Goal: Task Accomplishment & Management: Manage account settings

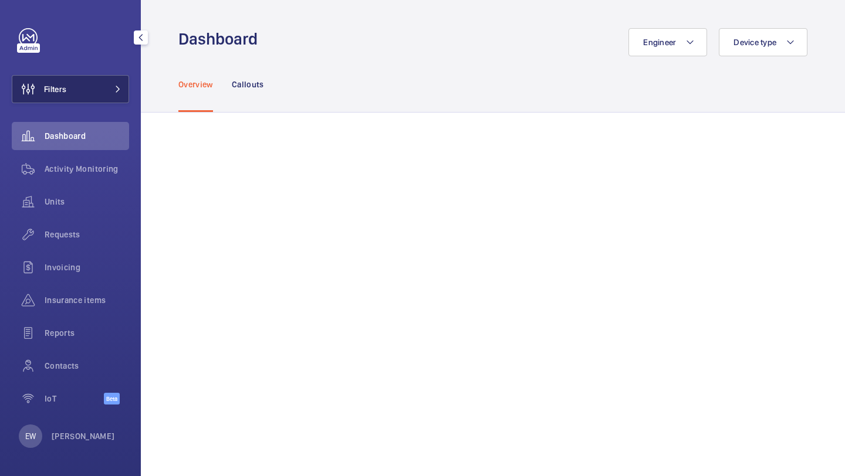
click at [92, 82] on button "Filters" at bounding box center [70, 89] width 117 height 28
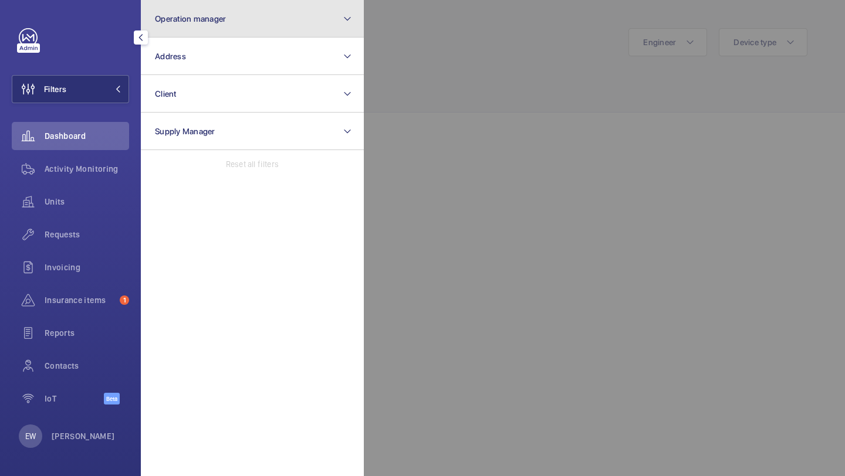
click at [179, 22] on span "Operation manager" at bounding box center [190, 18] width 71 height 9
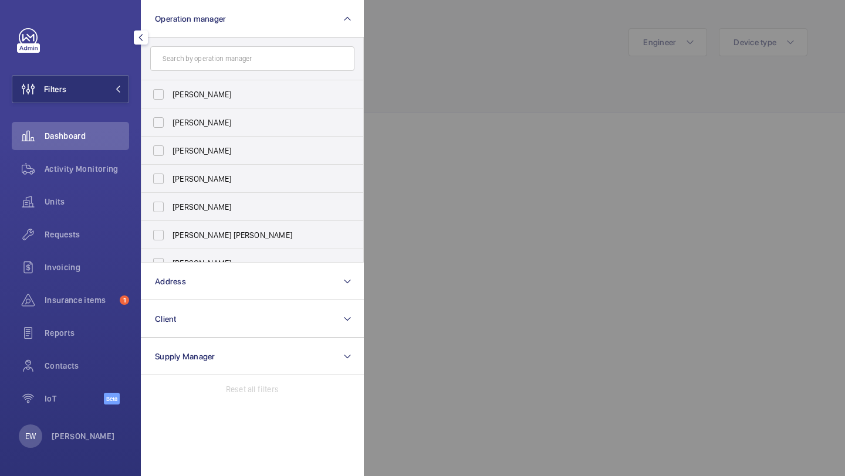
click at [188, 93] on span "[PERSON_NAME]" at bounding box center [252, 95] width 161 height 12
click at [170, 93] on input "[PERSON_NAME]" at bounding box center [158, 94] width 23 height 23
checkbox input "true"
click at [202, 177] on span "[PERSON_NAME]" at bounding box center [252, 179] width 161 height 12
click at [170, 177] on input "[PERSON_NAME]" at bounding box center [158, 178] width 23 height 23
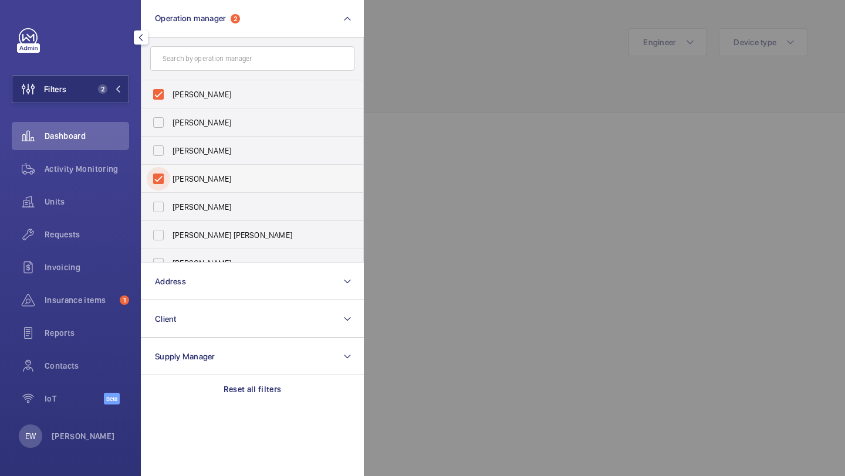
scroll to position [13, 0]
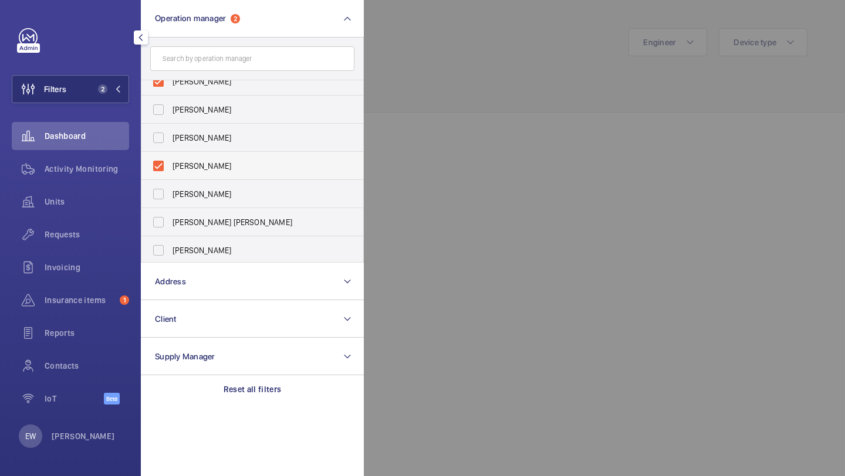
click at [207, 167] on span "[PERSON_NAME]" at bounding box center [252, 166] width 161 height 12
click at [170, 167] on input "[PERSON_NAME]" at bounding box center [158, 165] width 23 height 23
checkbox input "false"
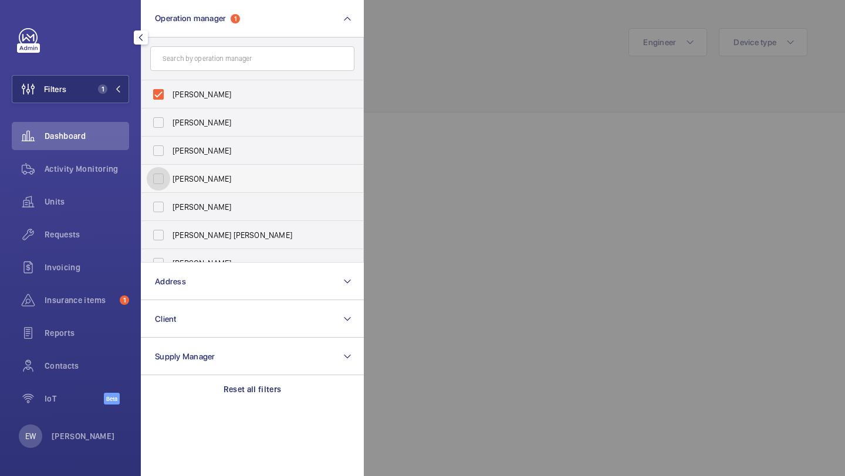
scroll to position [72, 0]
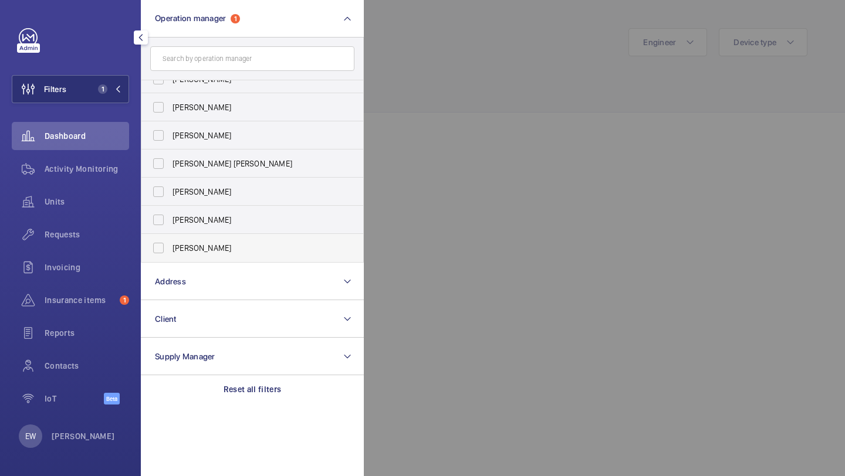
click at [206, 246] on span "[PERSON_NAME]" at bounding box center [252, 248] width 161 height 12
click at [170, 246] on input "[PERSON_NAME]" at bounding box center [158, 247] width 23 height 23
click at [206, 246] on span "[PERSON_NAME]" at bounding box center [252, 248] width 161 height 12
click at [170, 246] on input "[PERSON_NAME]" at bounding box center [158, 247] width 23 height 23
checkbox input "false"
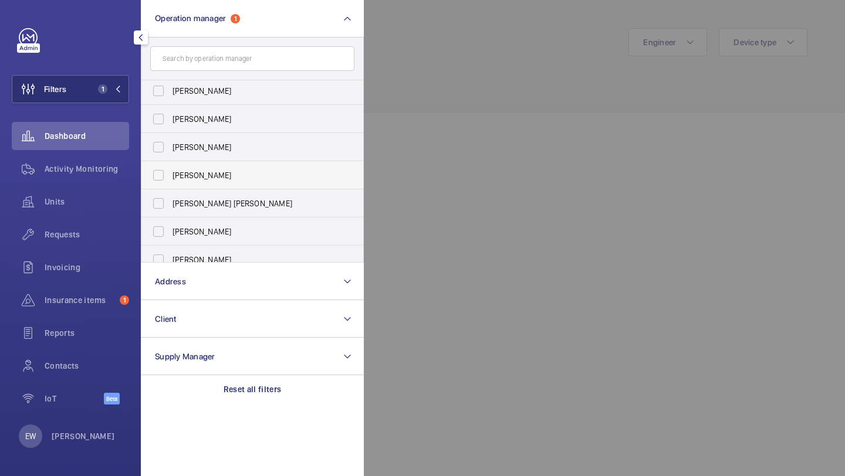
click at [236, 169] on label "[PERSON_NAME]" at bounding box center [243, 175] width 204 height 28
click at [170, 169] on input "[PERSON_NAME]" at bounding box center [158, 175] width 23 height 23
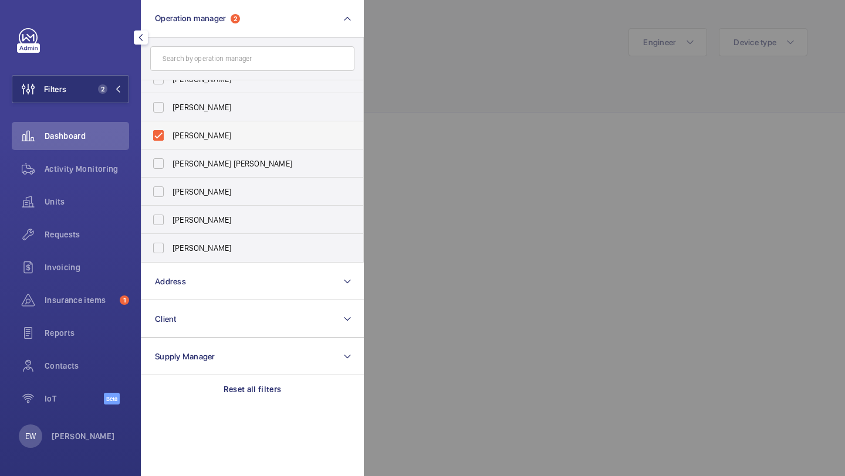
click at [226, 130] on span "[PERSON_NAME]" at bounding box center [252, 136] width 161 height 12
click at [170, 130] on input "[PERSON_NAME]" at bounding box center [158, 135] width 23 height 23
checkbox input "false"
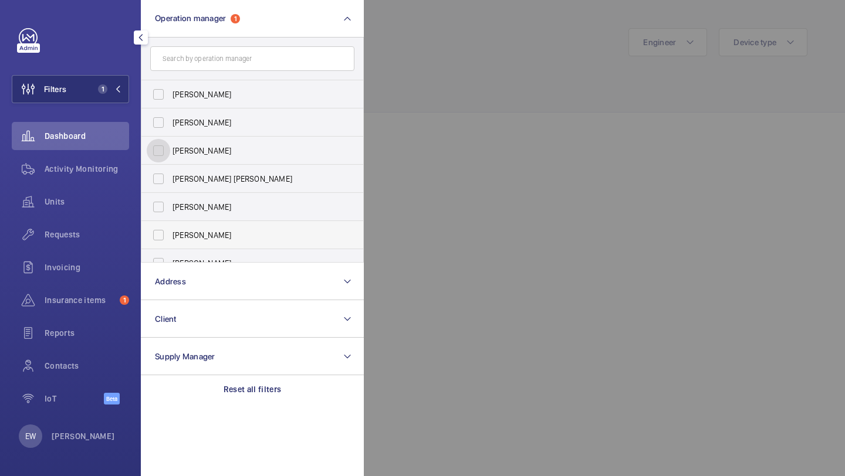
scroll to position [72, 0]
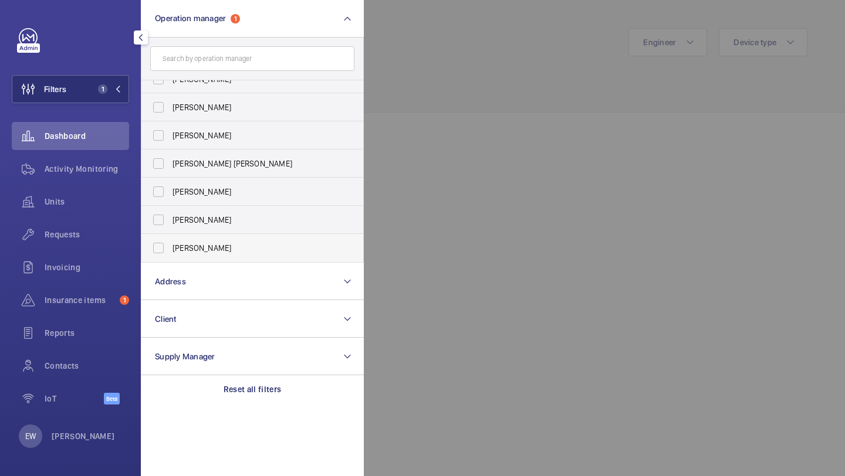
click at [219, 253] on span "[PERSON_NAME]" at bounding box center [252, 248] width 161 height 12
click at [170, 253] on input "[PERSON_NAME]" at bounding box center [158, 247] width 23 height 23
checkbox input "true"
click at [468, 123] on div at bounding box center [786, 238] width 845 height 476
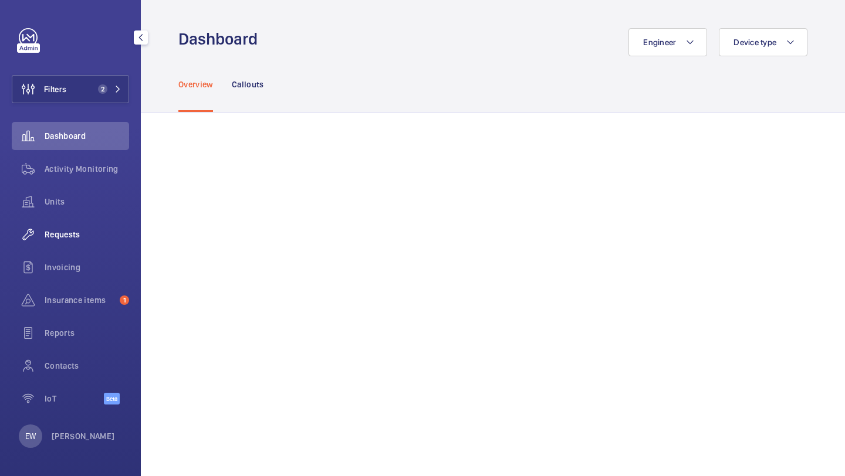
click at [107, 232] on span "Requests" at bounding box center [87, 235] width 84 height 12
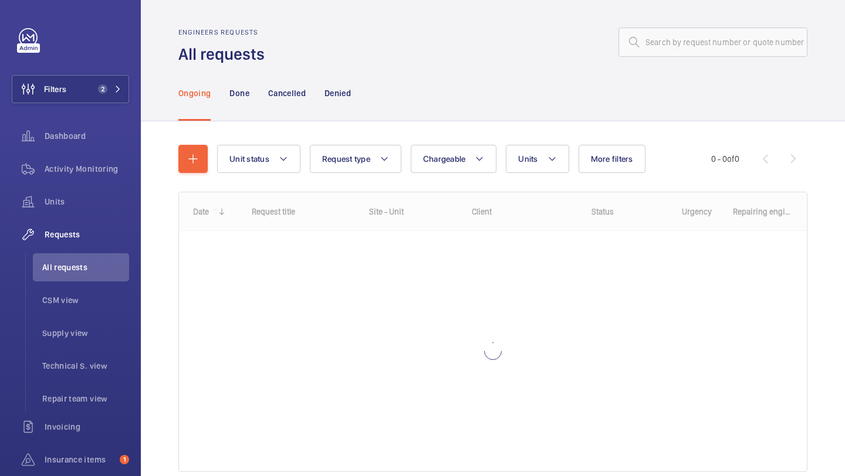
click at [480, 111] on div "Ongoing Done Cancelled Denied" at bounding box center [492, 93] width 629 height 56
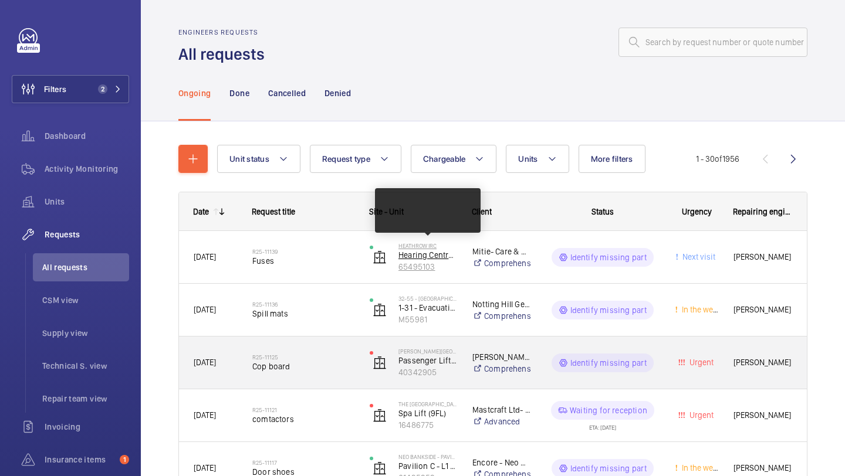
scroll to position [176, 0]
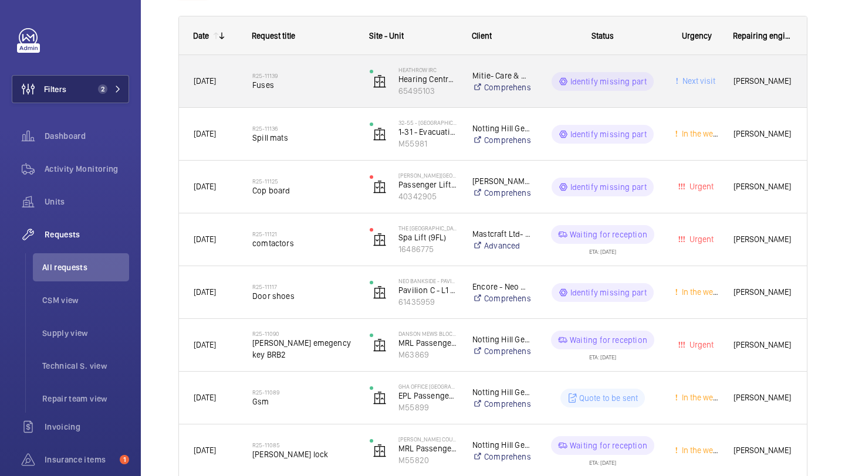
click at [103, 79] on button "Filters 2" at bounding box center [70, 89] width 117 height 28
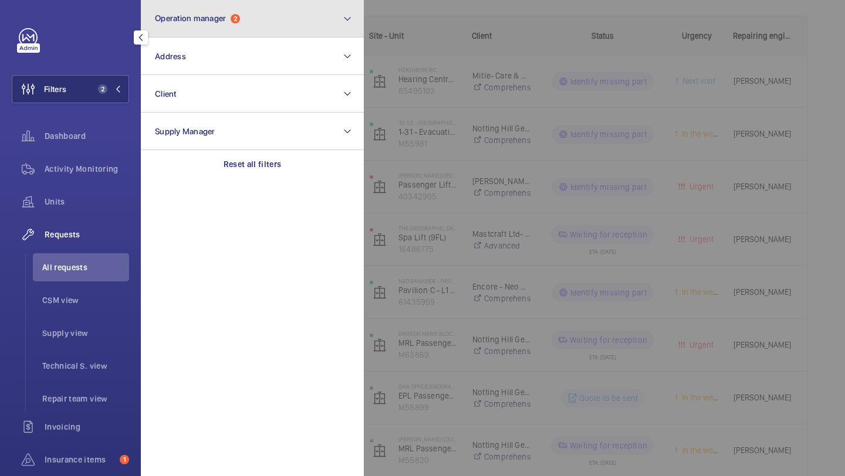
click at [184, 25] on button "Operation manager 2" at bounding box center [252, 19] width 223 height 38
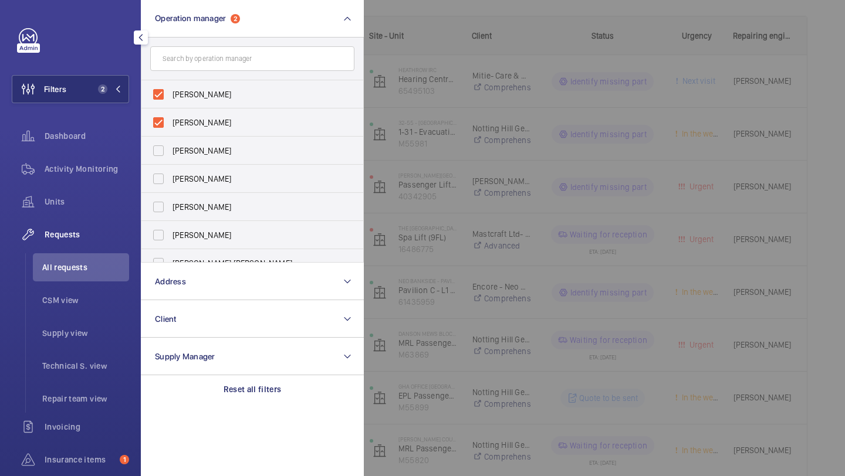
click at [681, 150] on div at bounding box center [786, 238] width 845 height 476
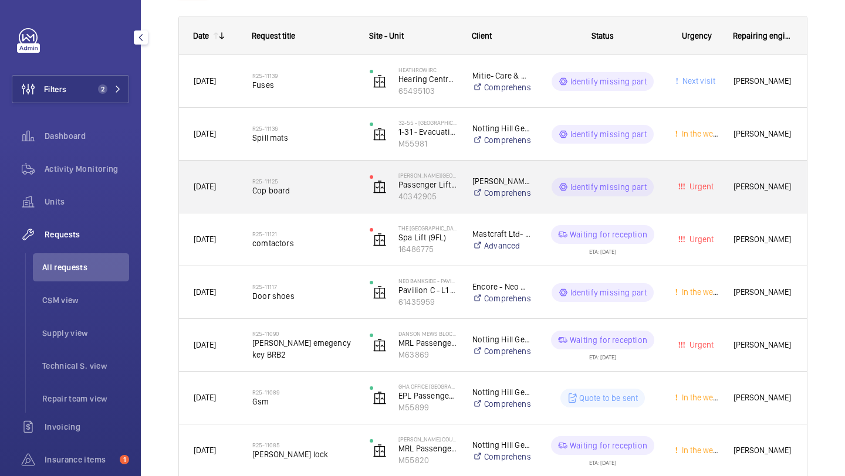
scroll to position [0, 0]
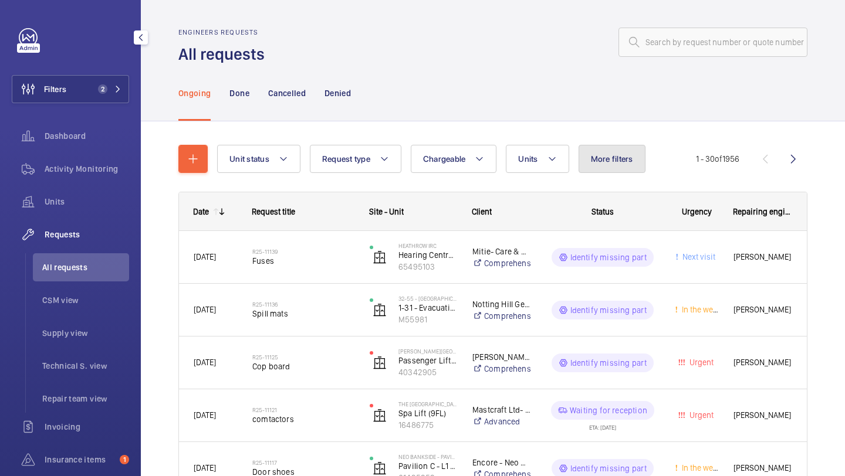
click at [631, 163] on span "More filters" at bounding box center [612, 158] width 42 height 9
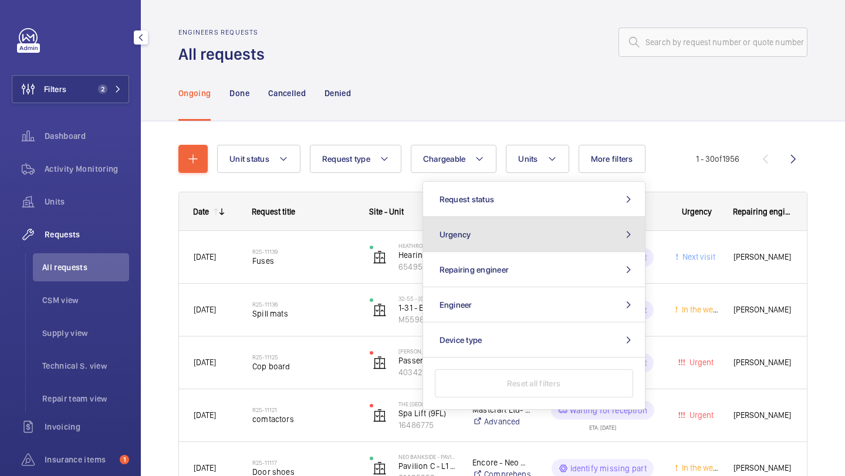
click at [555, 246] on button "Urgency" at bounding box center [534, 234] width 222 height 35
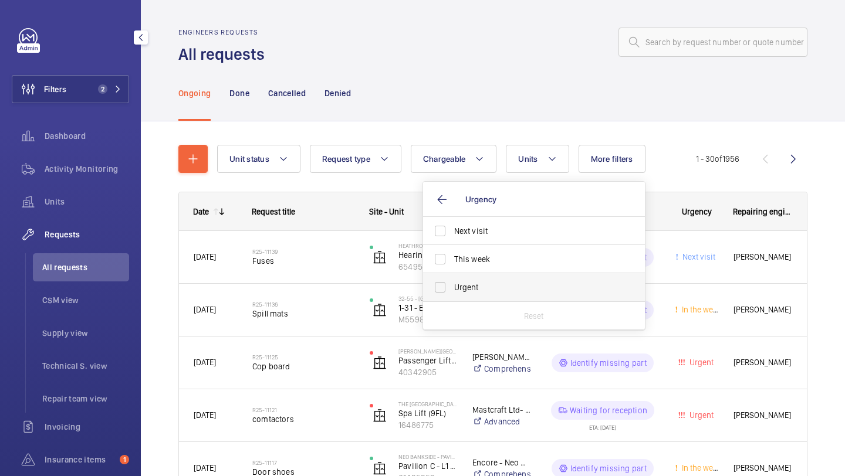
click at [519, 283] on span "Urgent" at bounding box center [534, 288] width 161 height 12
click at [452, 283] on input "Urgent" at bounding box center [439, 287] width 23 height 23
checkbox input "true"
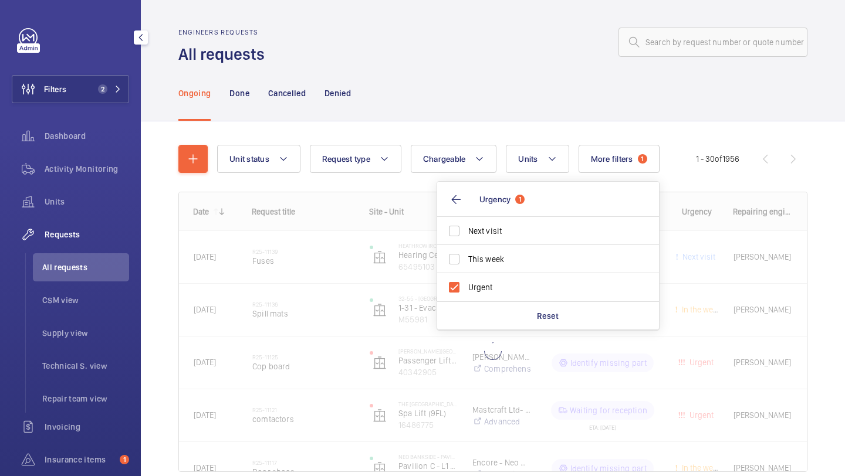
click at [524, 119] on div "Ongoing Done Cancelled Denied" at bounding box center [492, 93] width 629 height 56
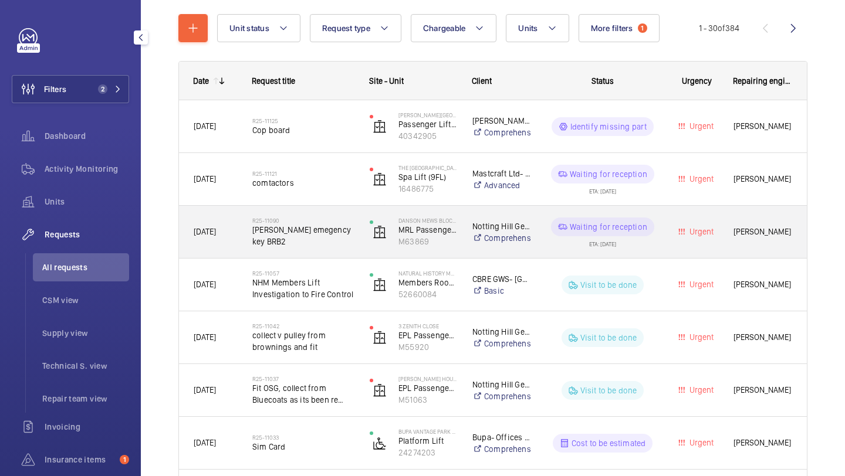
scroll to position [134, 0]
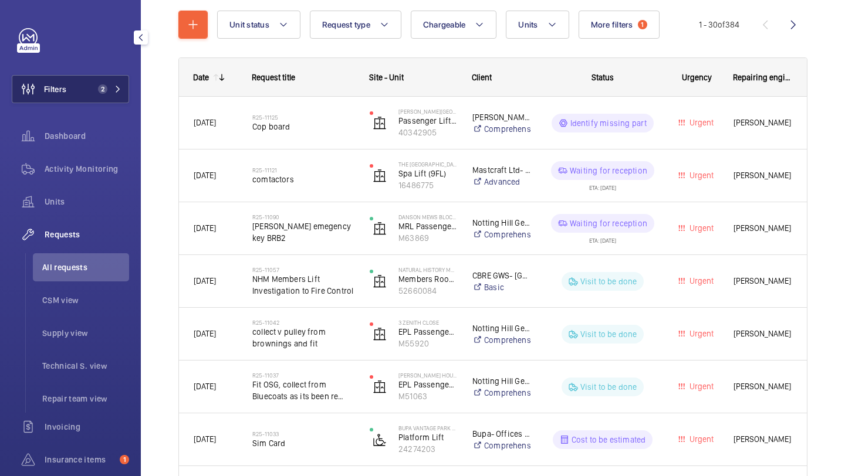
click at [109, 89] on span "2" at bounding box center [107, 88] width 28 height 9
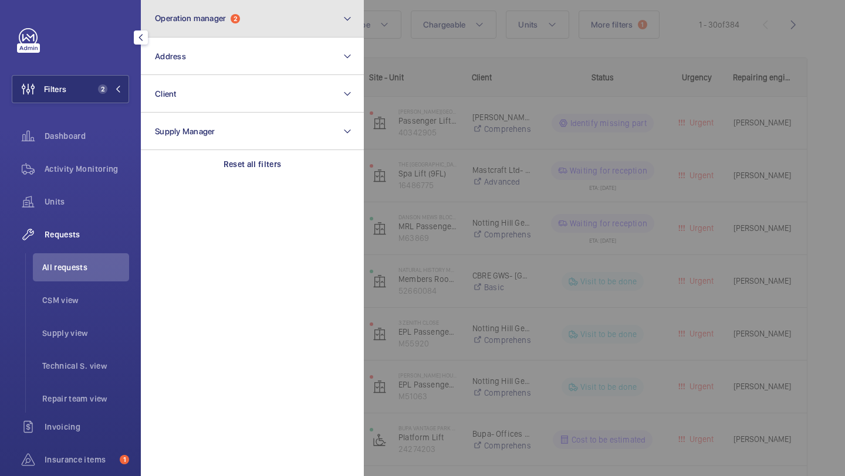
click at [202, 21] on span "Operation manager" at bounding box center [190, 17] width 71 height 9
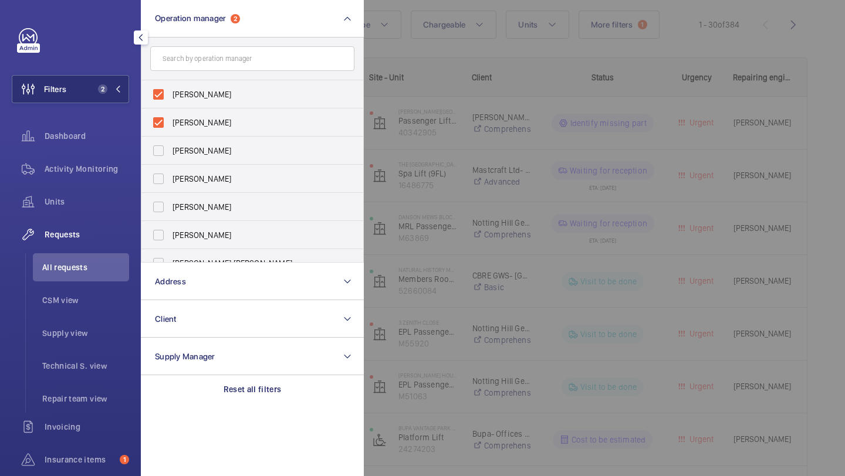
click at [460, 108] on div at bounding box center [786, 238] width 845 height 476
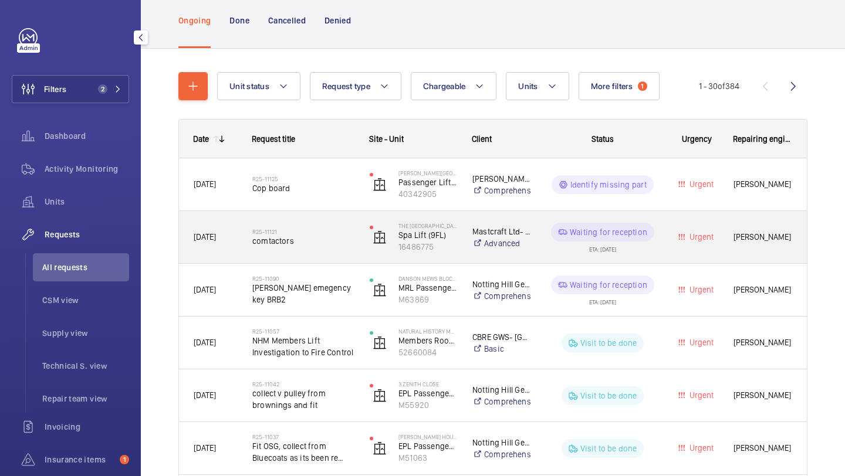
scroll to position [63, 0]
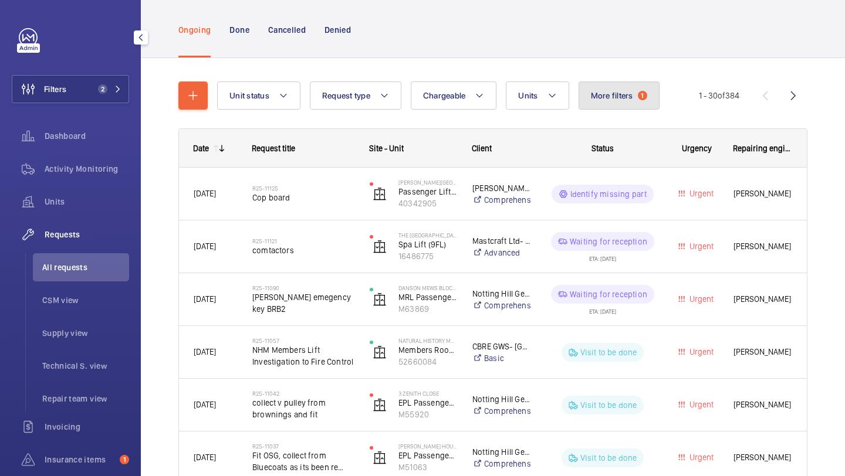
click at [649, 94] on button "More filters 1" at bounding box center [618, 96] width 81 height 28
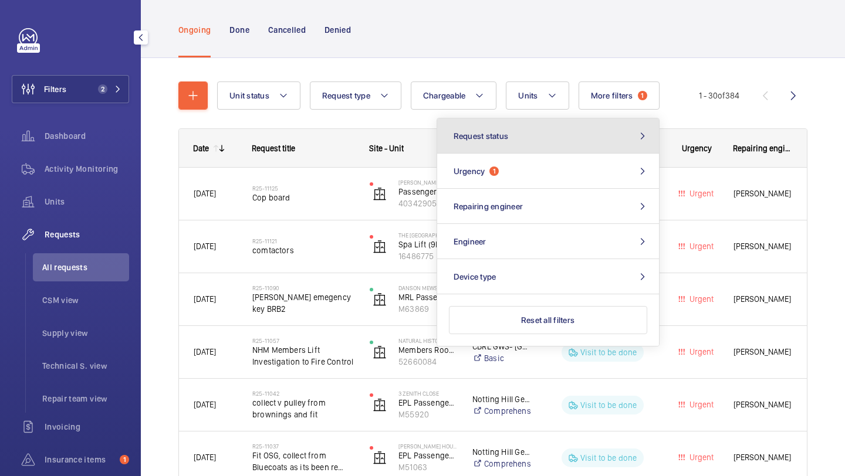
click at [553, 149] on button "Request status" at bounding box center [548, 135] width 222 height 35
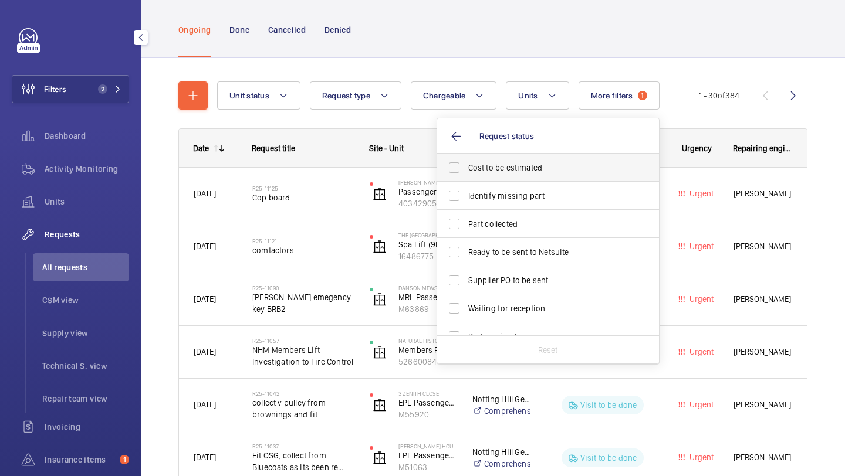
click at [526, 170] on span "Cost to be estimated" at bounding box center [548, 168] width 161 height 12
click at [466, 170] on input "Cost to be estimated" at bounding box center [453, 167] width 23 height 23
checkbox input "true"
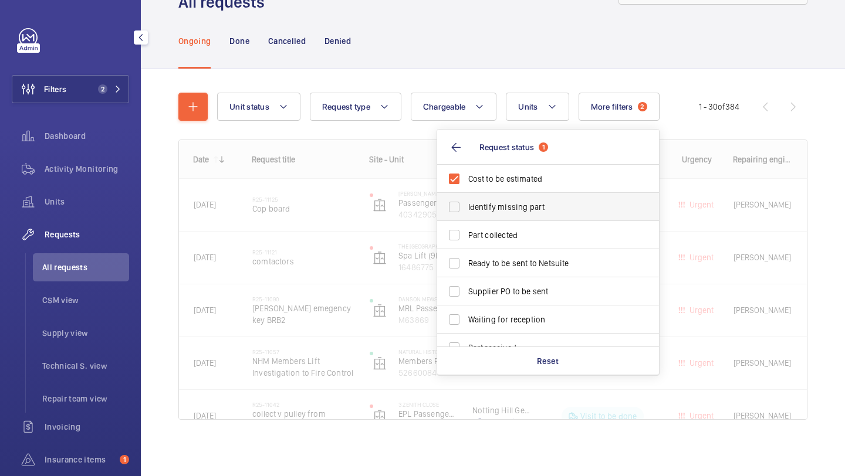
click at [512, 205] on span "Identify missing part" at bounding box center [548, 207] width 161 height 12
click at [466, 205] on input "Identify missing part" at bounding box center [453, 206] width 23 height 23
checkbox input "true"
click at [500, 242] on label "Part collected" at bounding box center [539, 235] width 204 height 28
click at [466, 242] on input "Part collected" at bounding box center [453, 234] width 23 height 23
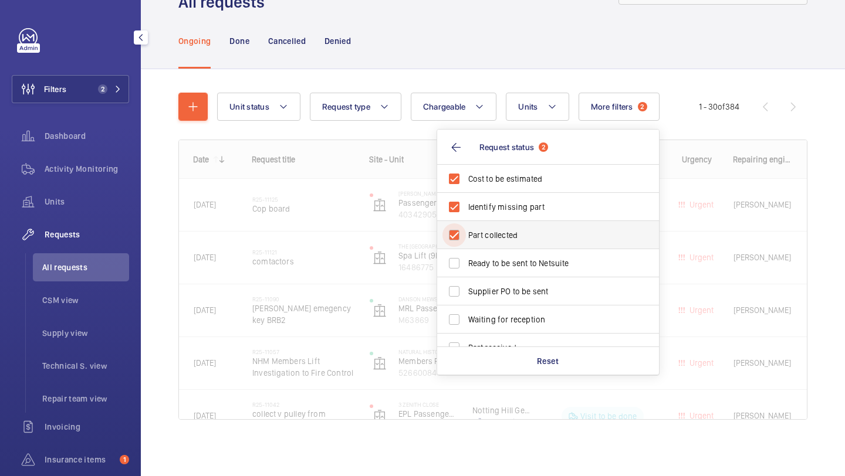
checkbox input "true"
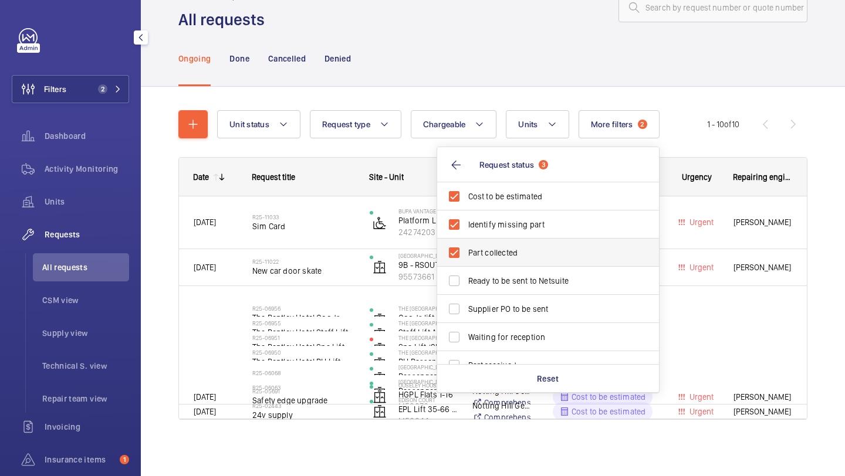
scroll to position [35, 0]
drag, startPoint x: 503, startPoint y: 229, endPoint x: 503, endPoint y: 239, distance: 9.4
click at [503, 229] on span "Identify missing part" at bounding box center [548, 225] width 161 height 12
click at [466, 229] on input "Identify missing part" at bounding box center [453, 224] width 23 height 23
checkbox input "false"
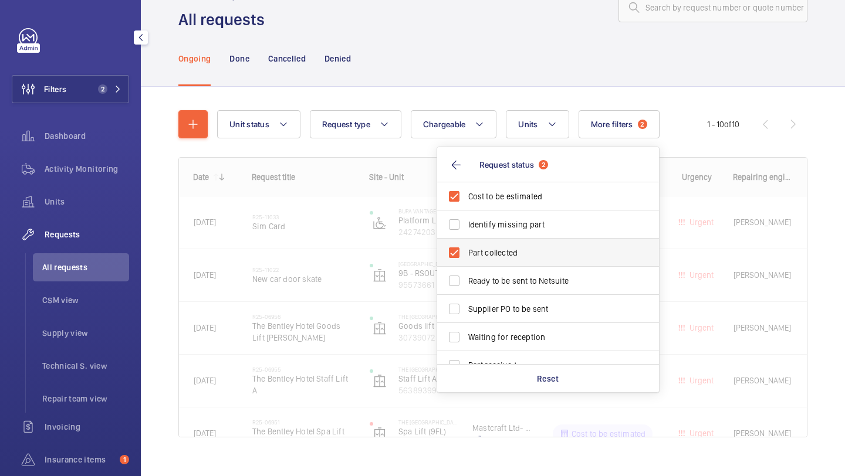
click at [499, 266] on label "Part collected" at bounding box center [539, 253] width 204 height 28
click at [466, 265] on input "Part collected" at bounding box center [453, 252] width 23 height 23
checkbox input "false"
click at [499, 267] on label "Ready to be sent to Netsuite" at bounding box center [539, 281] width 204 height 28
click at [466, 269] on input "Ready to be sent to Netsuite" at bounding box center [453, 280] width 23 height 23
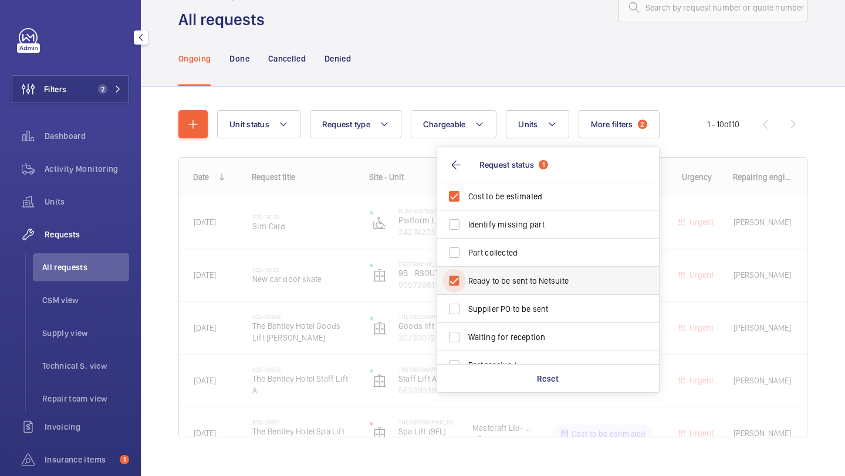
checkbox input "true"
click at [484, 306] on span "Supplier PO to be sent" at bounding box center [548, 309] width 161 height 12
click at [466, 306] on input "Supplier PO to be sent" at bounding box center [453, 308] width 23 height 23
checkbox input "true"
click at [552, 125] on mat-icon at bounding box center [551, 124] width 9 height 14
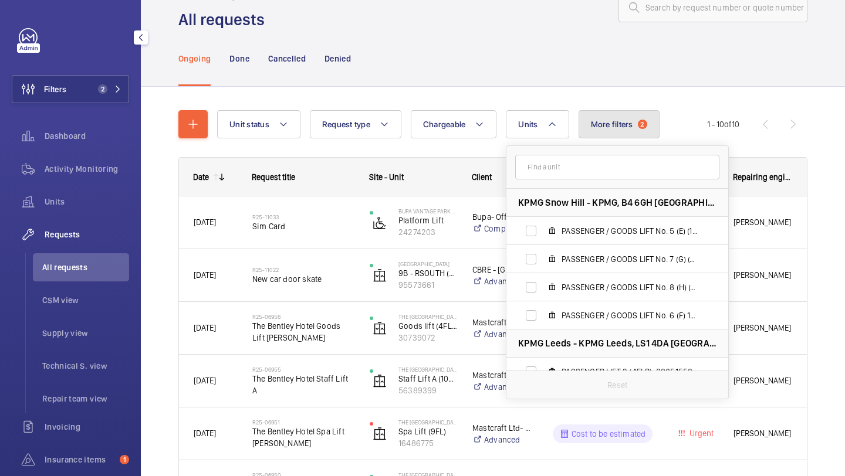
click at [623, 126] on span "More filters" at bounding box center [612, 124] width 42 height 9
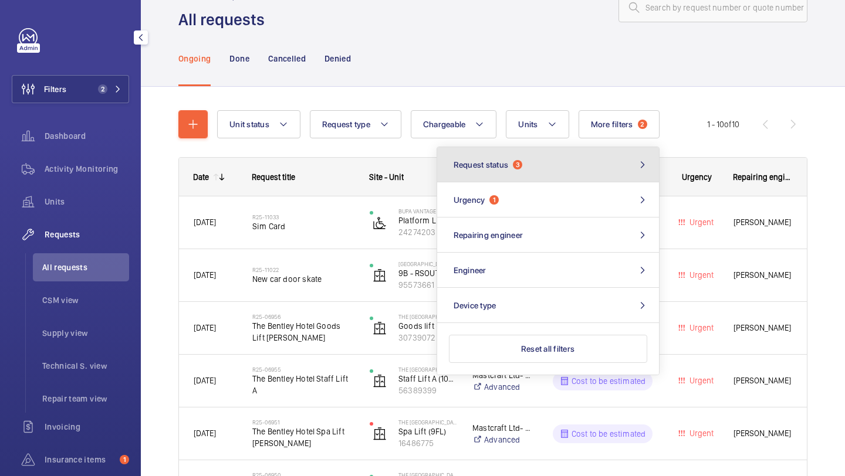
click at [558, 150] on button "Request status 3" at bounding box center [548, 164] width 222 height 35
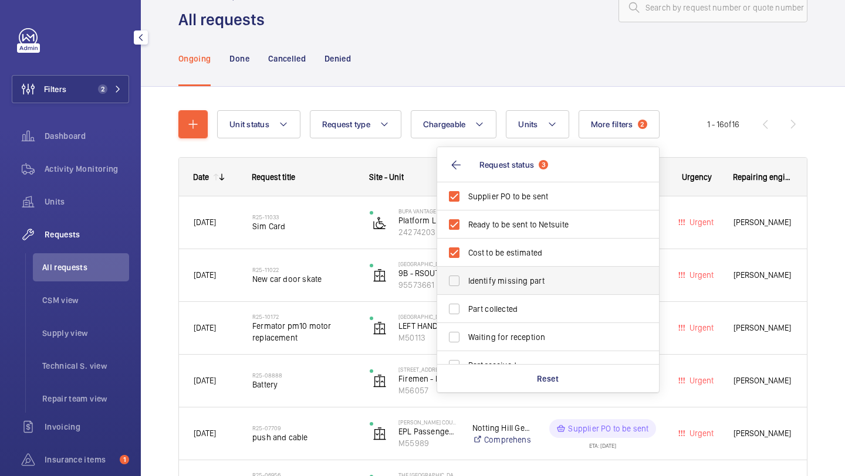
click at [500, 290] on label "Identify missing part" at bounding box center [539, 281] width 204 height 28
click at [466, 290] on input "Identify missing part" at bounding box center [453, 280] width 23 height 23
checkbox input "true"
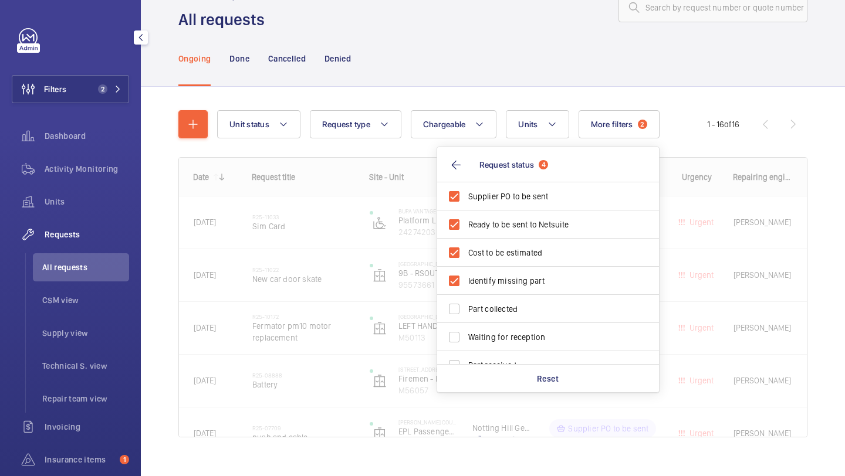
click at [517, 92] on div "Unit status Request type Chargeable Units More filters 2 Request status 4 Suppl…" at bounding box center [492, 279] width 629 height 374
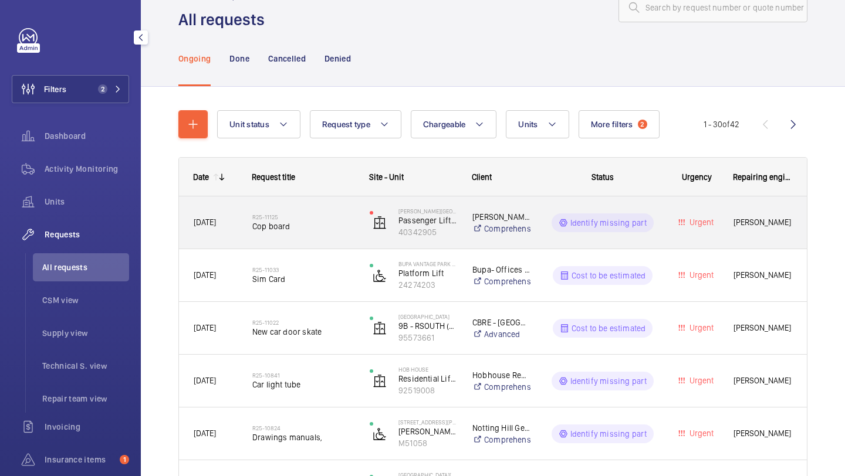
click at [290, 223] on span "Cop board" at bounding box center [303, 227] width 102 height 12
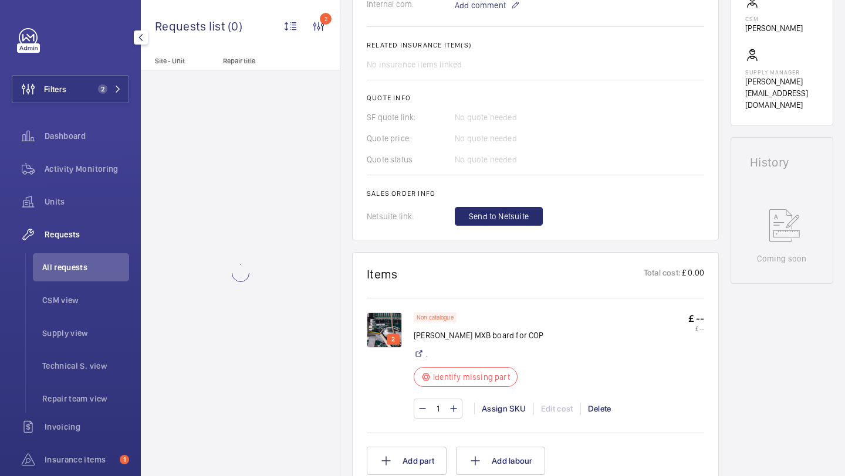
scroll to position [436, 0]
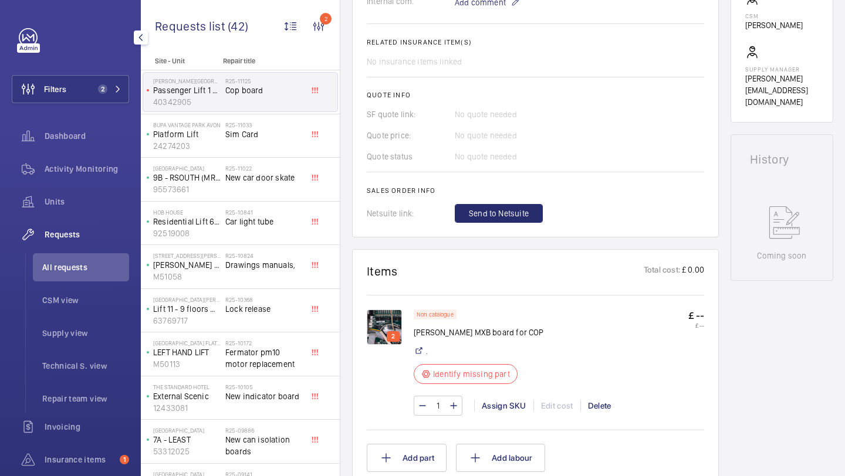
click at [389, 321] on img at bounding box center [384, 327] width 35 height 35
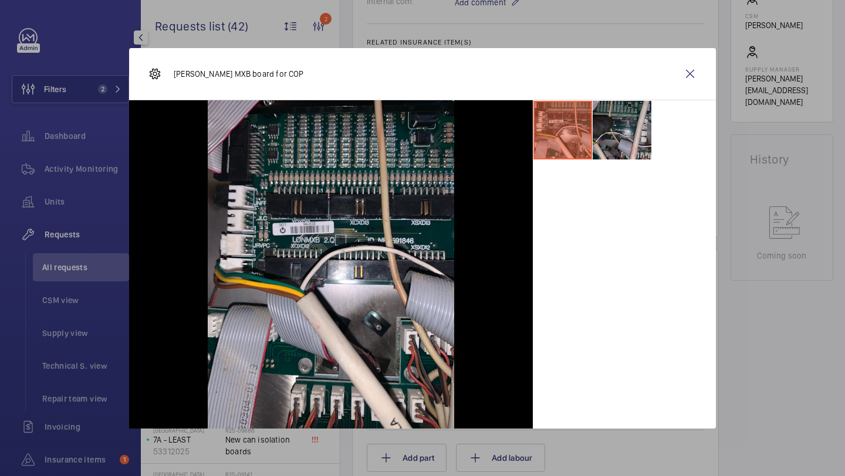
click at [631, 109] on li at bounding box center [621, 130] width 59 height 59
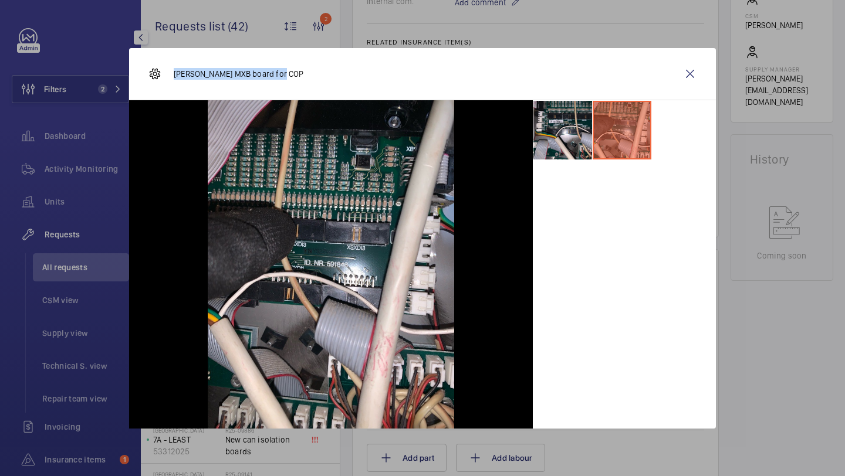
drag, startPoint x: 289, startPoint y: 80, endPoint x: 175, endPoint y: 76, distance: 113.8
click at [175, 76] on div "Schindler MXB board for COP" at bounding box center [422, 74] width 587 height 52
copy p "Schindler MXB board for COP"
click at [693, 70] on wm-front-icon-button at bounding box center [690, 74] width 28 height 28
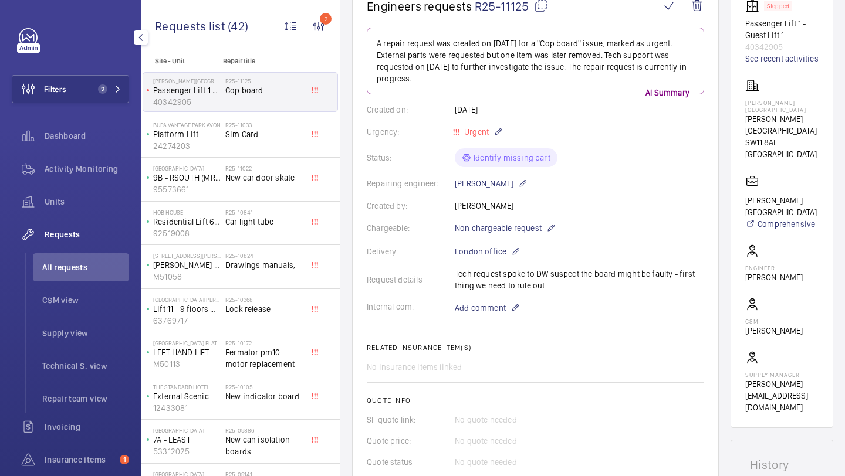
scroll to position [130, 0]
click at [483, 310] on span "Add comment" at bounding box center [480, 308] width 51 height 12
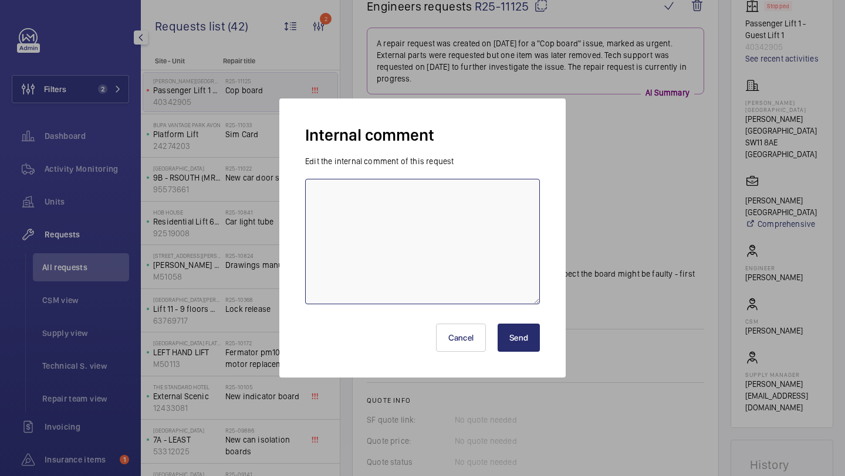
click at [429, 243] on textarea at bounding box center [422, 242] width 235 height 126
type textarea "0"
type textarea "2"
type textarea "Sent to Kris - 20.08 Elle"
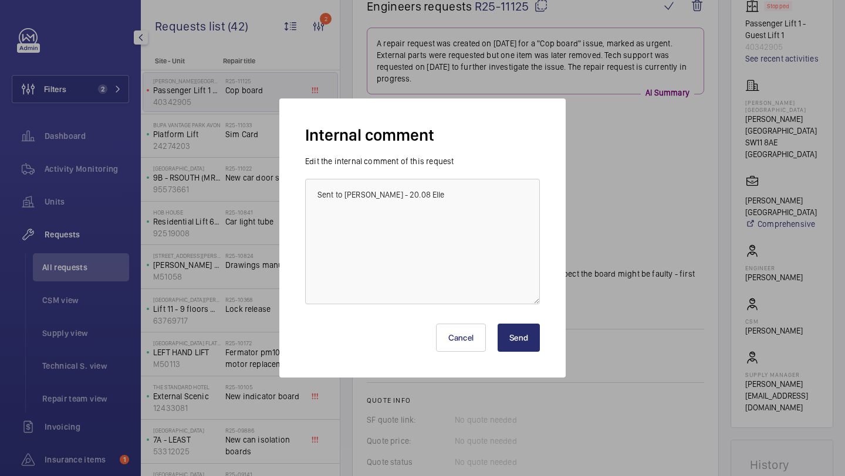
click at [515, 334] on button "Send" at bounding box center [518, 338] width 42 height 28
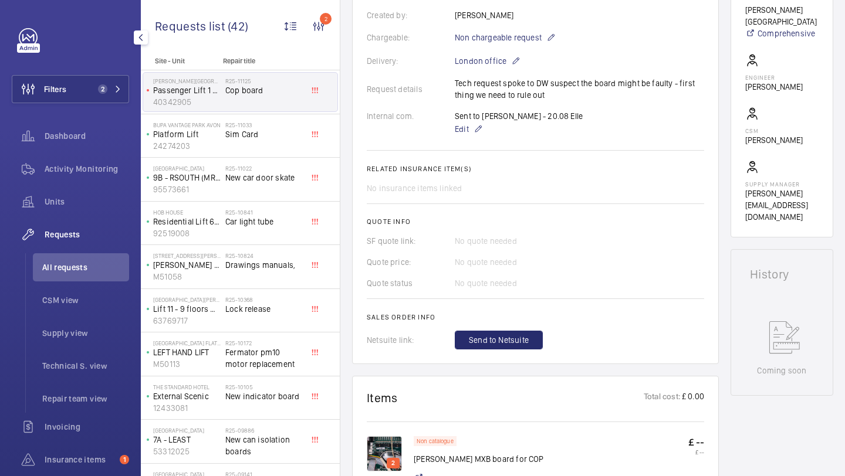
scroll to position [597, 0]
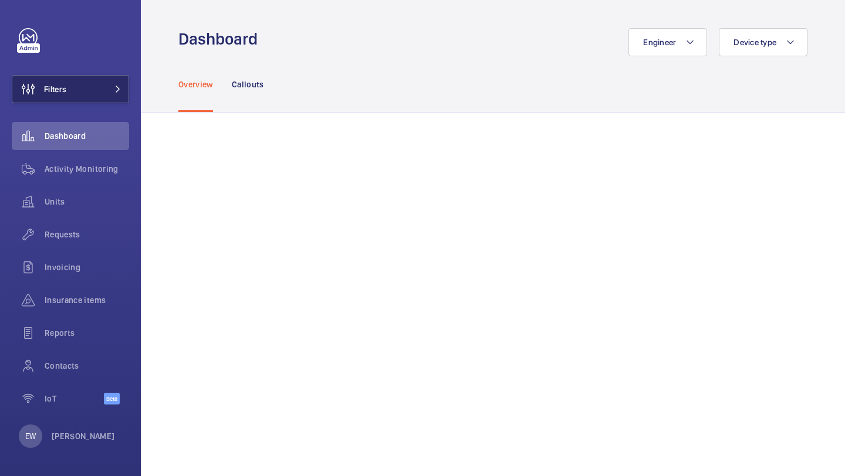
click at [103, 97] on button "Filters" at bounding box center [70, 89] width 117 height 28
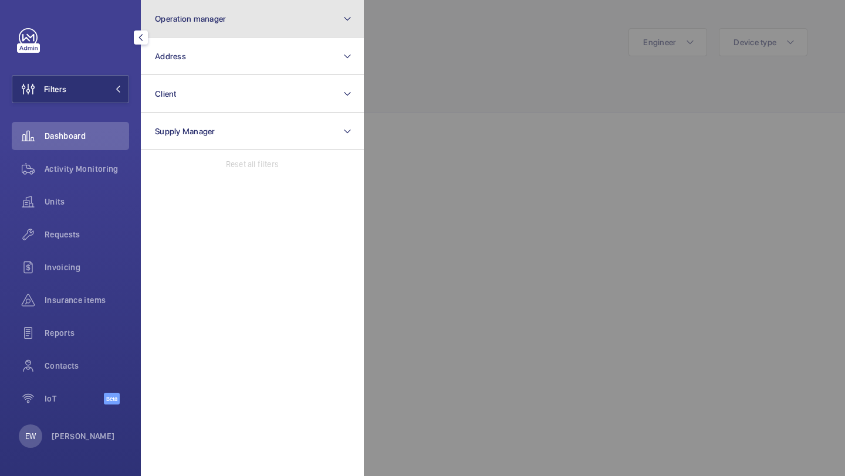
click at [191, 26] on button "Operation manager" at bounding box center [252, 19] width 223 height 38
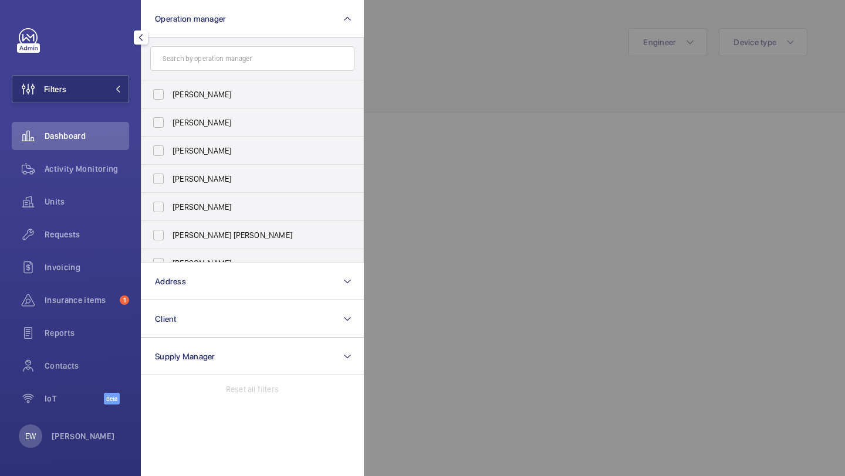
click at [202, 92] on span "[PERSON_NAME]" at bounding box center [252, 95] width 161 height 12
click at [170, 92] on input "[PERSON_NAME]" at bounding box center [158, 94] width 23 height 23
checkbox input "true"
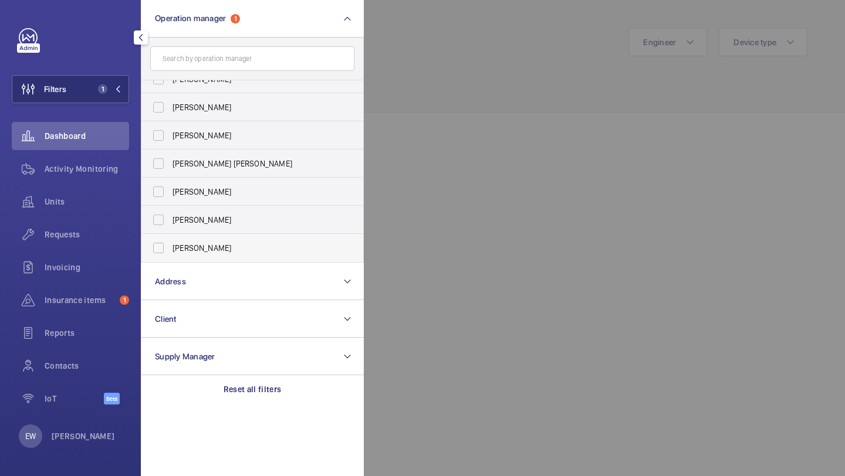
click at [226, 240] on label "[PERSON_NAME]" at bounding box center [243, 248] width 204 height 28
click at [170, 240] on input "[PERSON_NAME]" at bounding box center [158, 247] width 23 height 23
checkbox input "true"
click at [419, 110] on div at bounding box center [786, 238] width 845 height 476
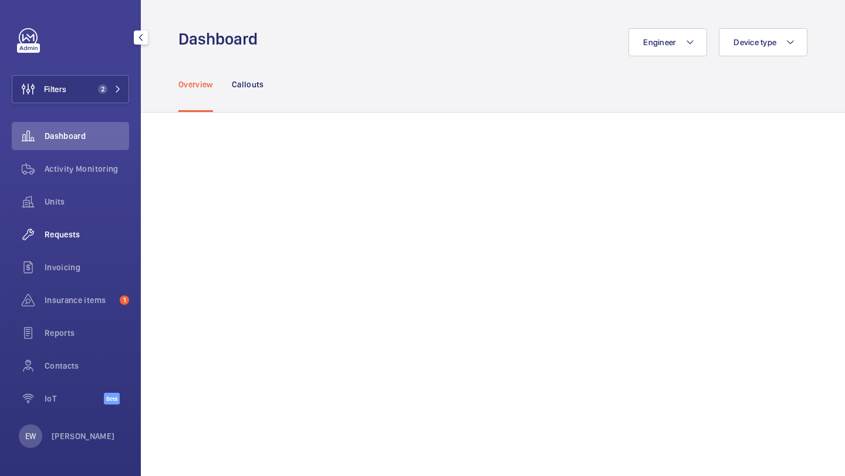
click at [113, 228] on div "Requests" at bounding box center [70, 235] width 117 height 28
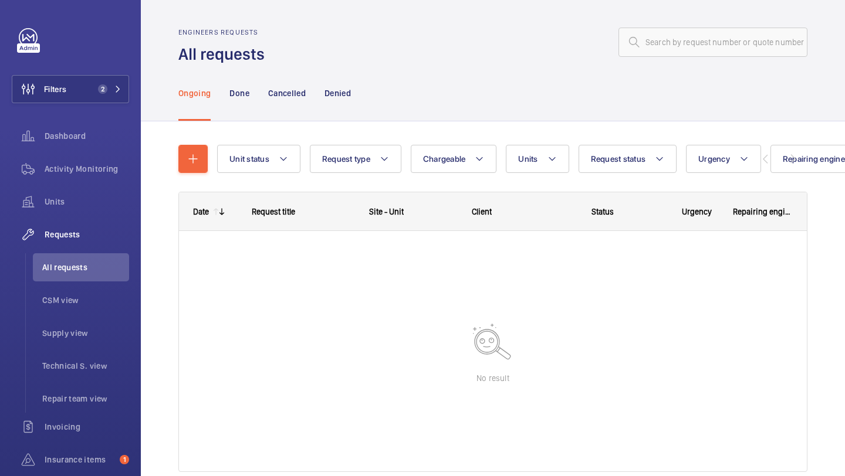
click at [391, 20] on wm-front-admin-header "Engineers requests All requests" at bounding box center [493, 32] width 704 height 65
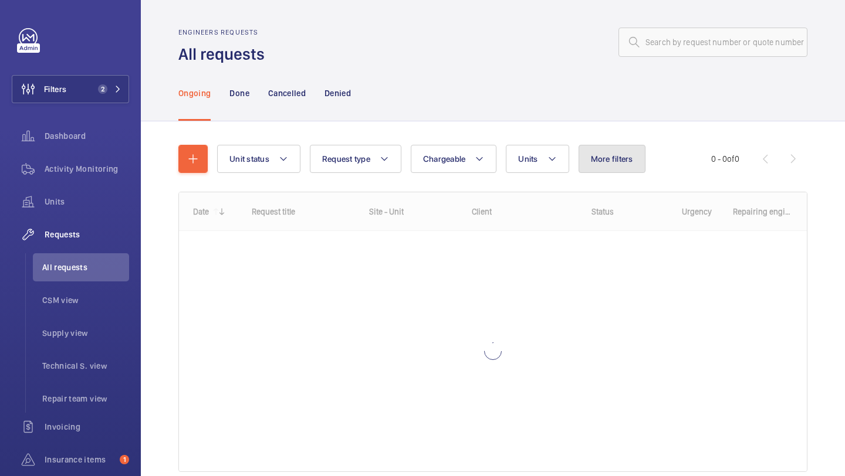
click at [622, 167] on button "More filters" at bounding box center [611, 159] width 67 height 28
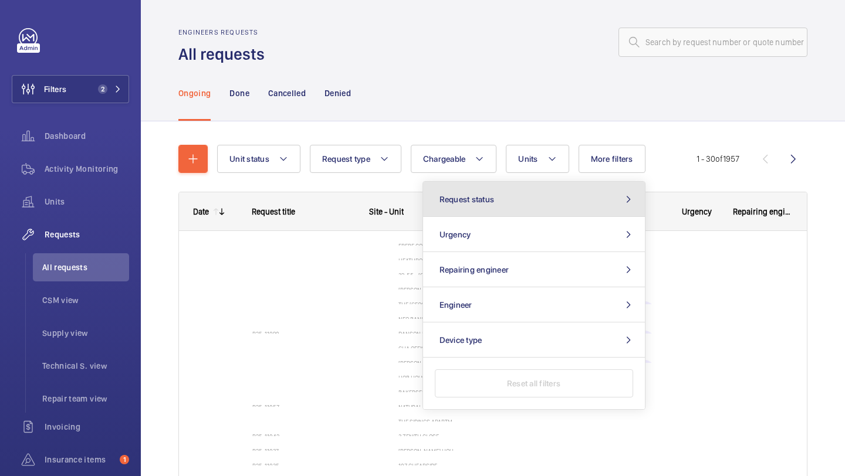
click at [572, 192] on button "Request status" at bounding box center [534, 199] width 222 height 35
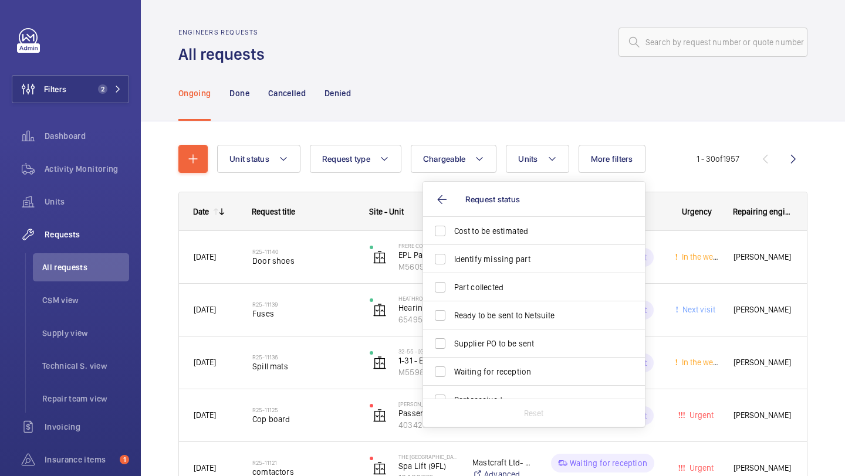
click at [523, 94] on div "Ongoing Done Cancelled Denied" at bounding box center [492, 93] width 629 height 56
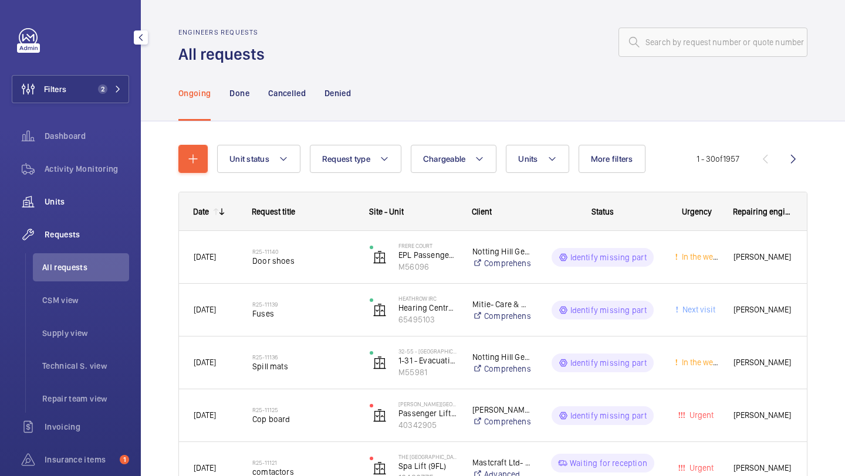
click at [103, 194] on div "Units" at bounding box center [70, 202] width 117 height 28
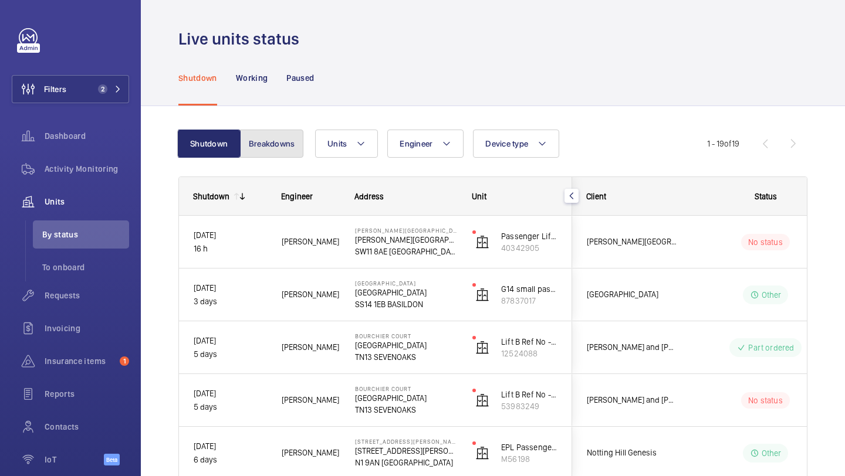
click at [284, 139] on button "Breakdowns" at bounding box center [271, 144] width 63 height 28
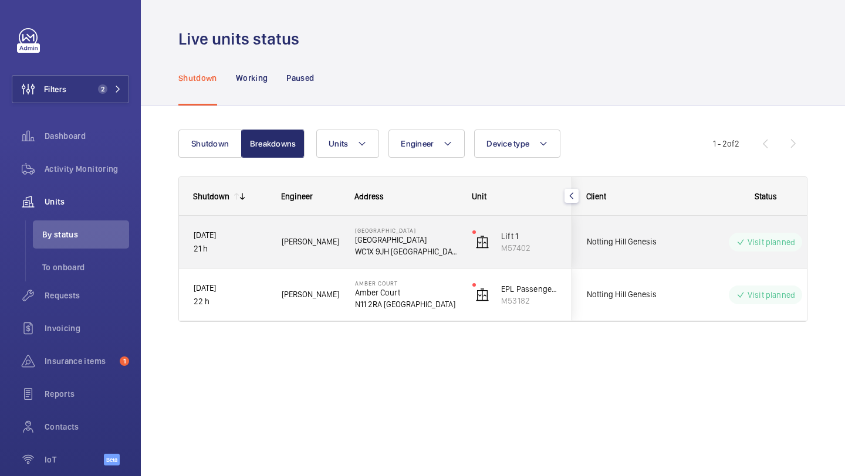
click at [671, 253] on div "Notting Hill Genesis" at bounding box center [624, 241] width 104 height 37
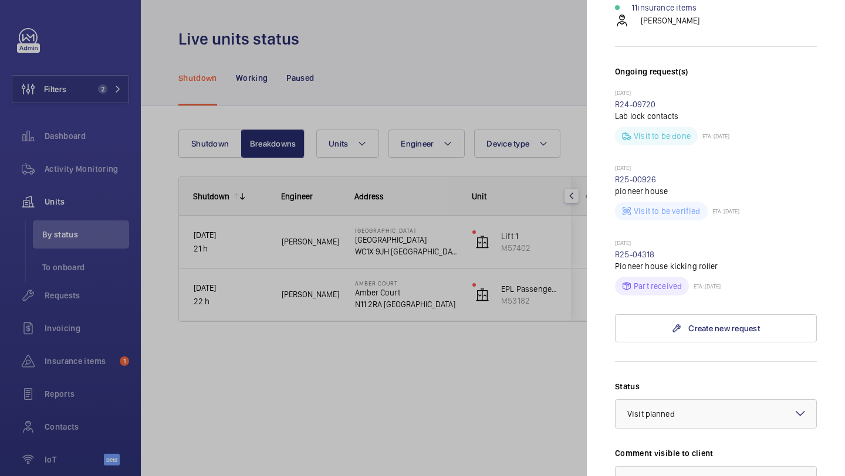
scroll to position [601, 0]
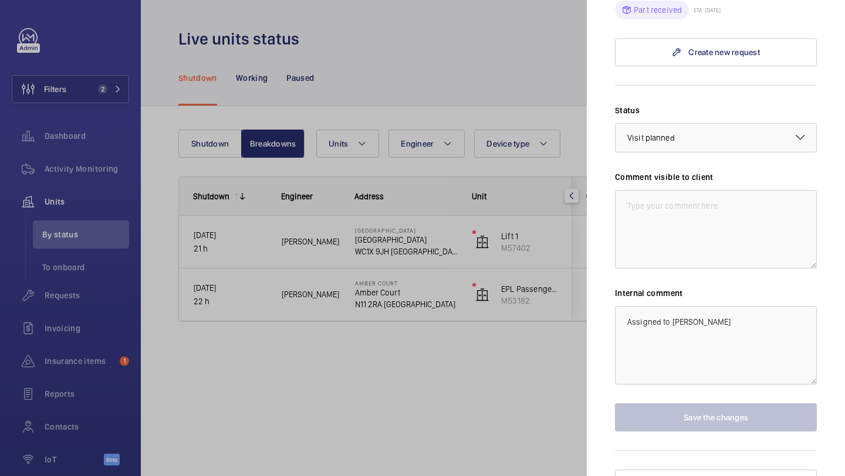
click at [464, 378] on div at bounding box center [422, 238] width 845 height 476
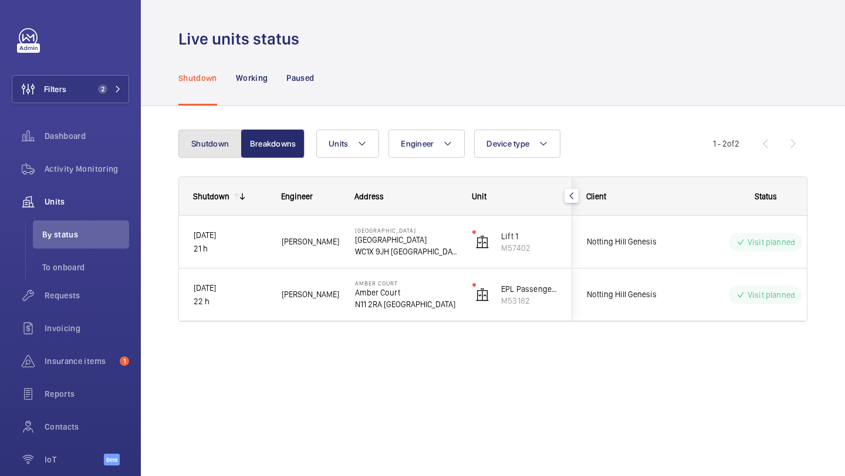
click at [204, 135] on button "Shutdown" at bounding box center [209, 144] width 63 height 28
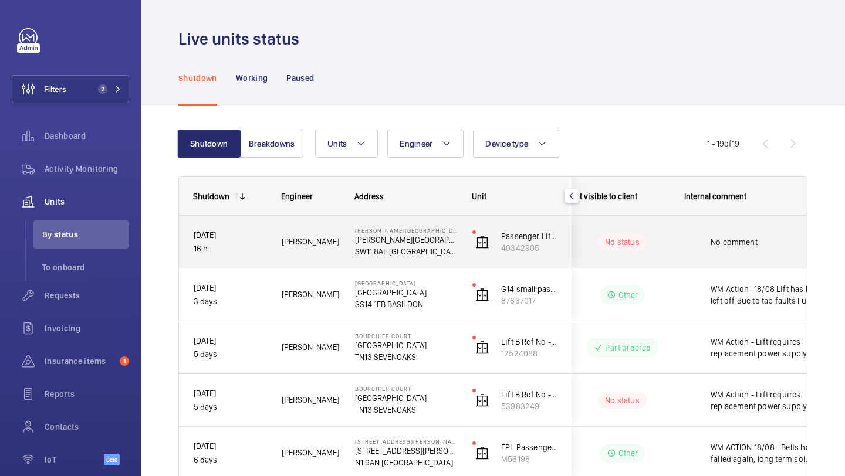
scroll to position [0, 306]
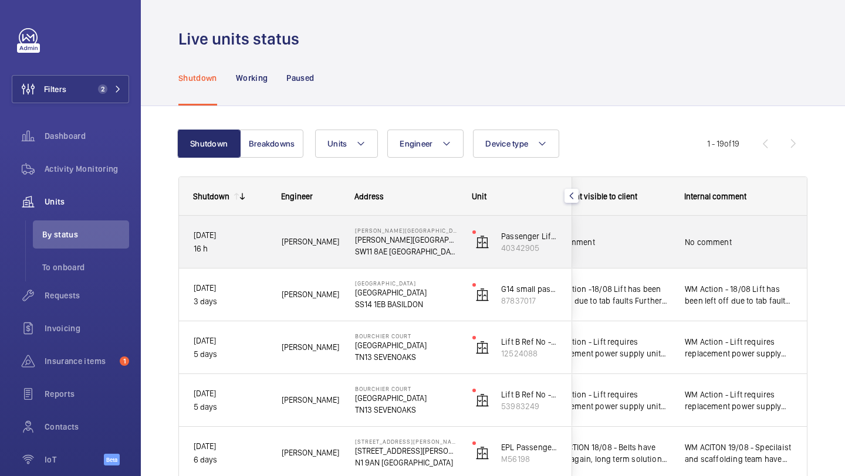
click at [683, 243] on div "No comment" at bounding box center [737, 242] width 135 height 50
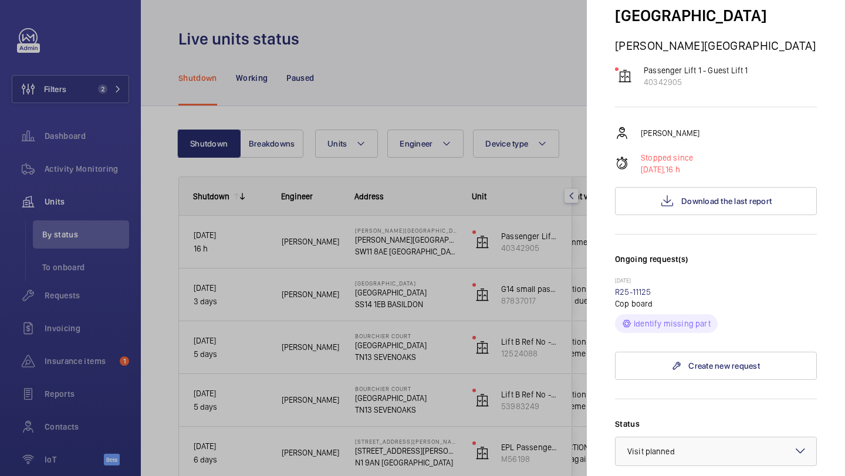
scroll to position [99, 0]
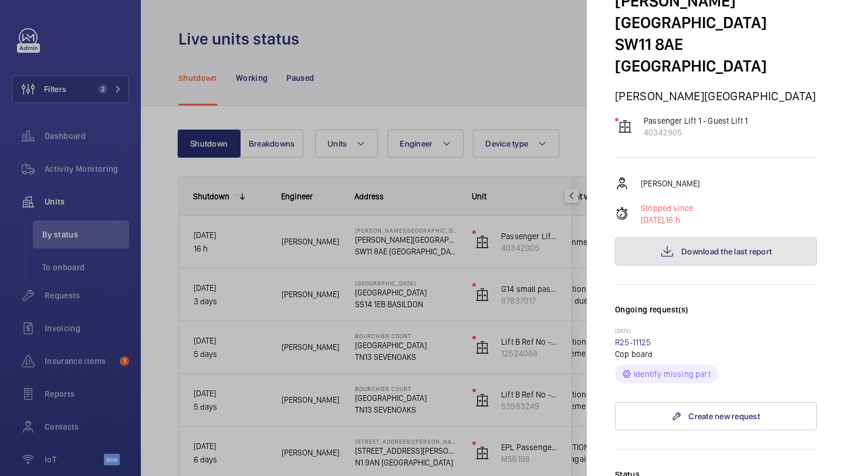
click at [703, 247] on span "Download the last report" at bounding box center [726, 251] width 90 height 9
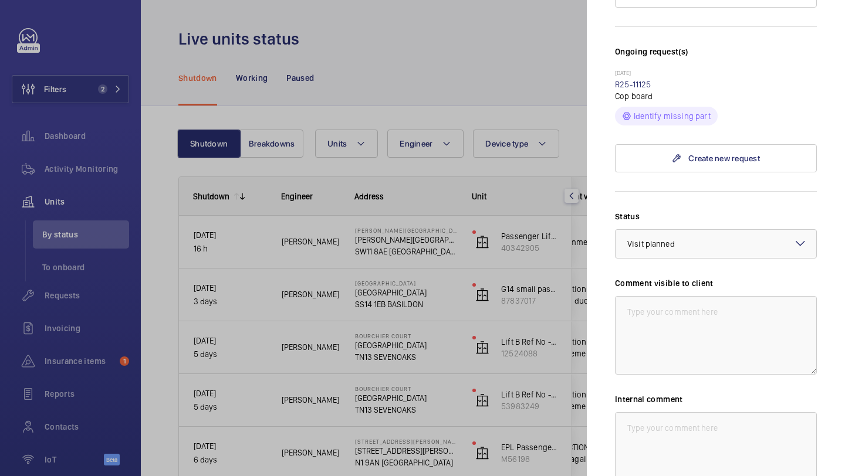
scroll to position [456, 0]
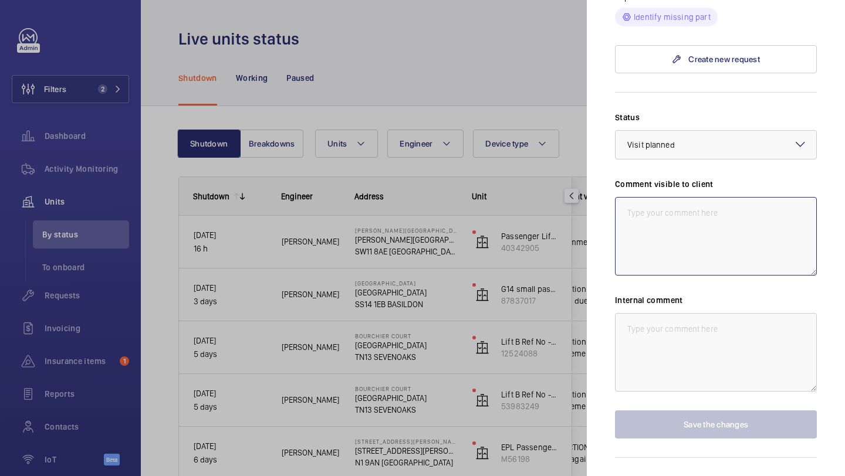
click at [664, 227] on textarea at bounding box center [716, 236] width 202 height 79
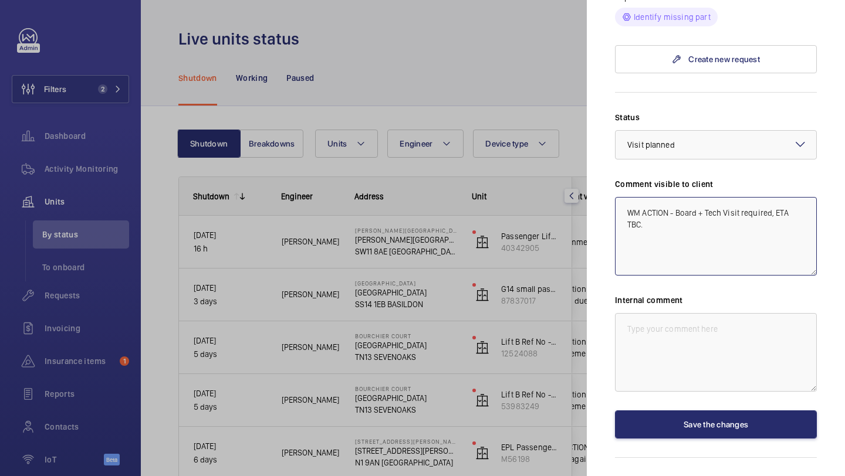
drag, startPoint x: 662, startPoint y: 210, endPoint x: 618, endPoint y: 185, distance: 51.2
click at [618, 197] on textarea "WM ACTION - Board + Tech Visit required, ETA TBC." at bounding box center [716, 236] width 202 height 79
type textarea "WM ACTION - Board + Tech Visit required, ETA TBC."
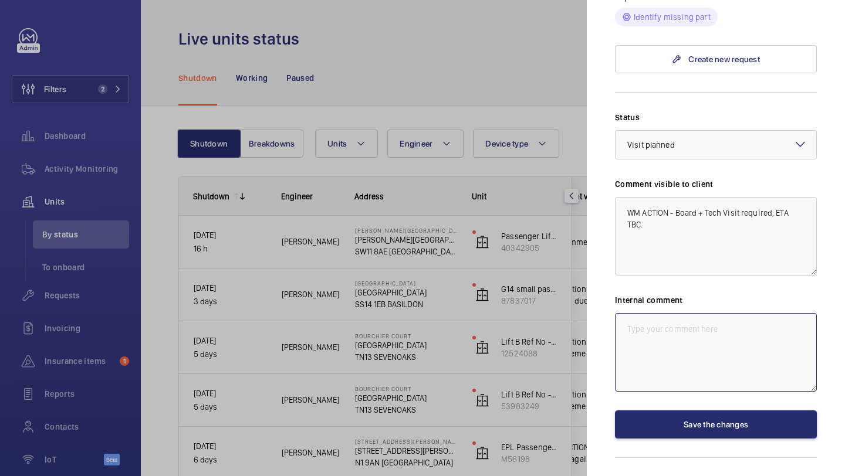
click at [648, 313] on textarea at bounding box center [716, 352] width 202 height 79
paste textarea "WM ACTION - Board + Tech Visit required, ETA TBC."
click at [670, 313] on textarea "WM ACTION - Board + Tech Visit required, ETA TBC." at bounding box center [716, 352] width 202 height 79
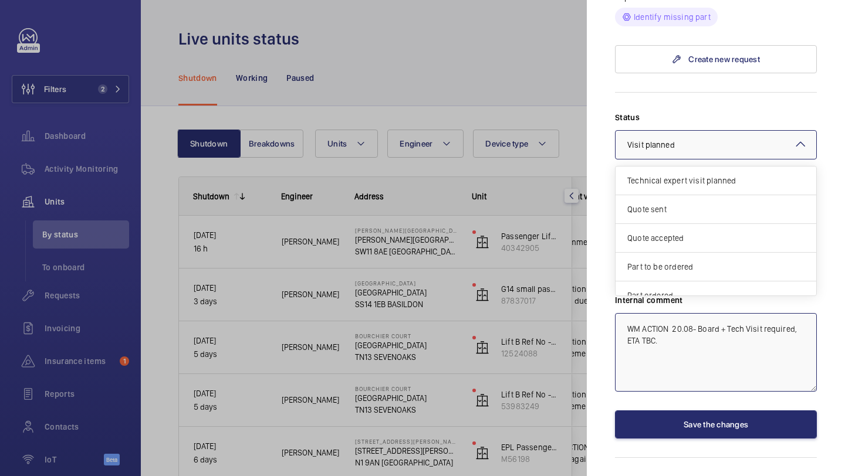
click at [687, 139] on div "× Visit planned" at bounding box center [665, 145] width 77 height 12
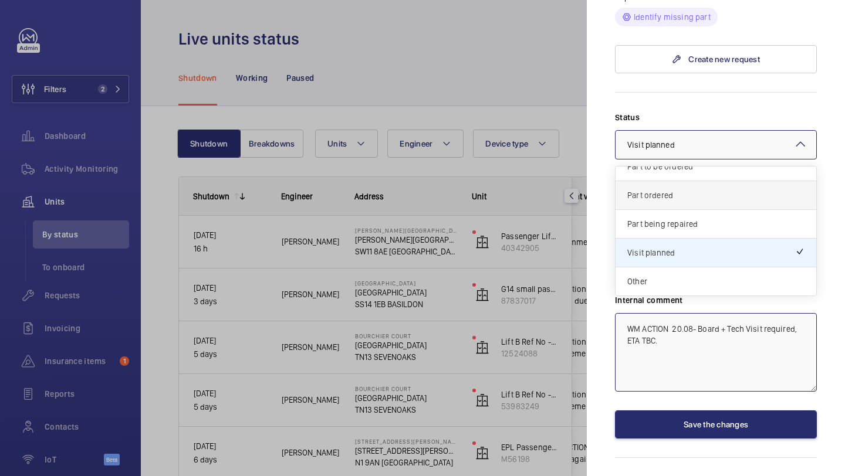
scroll to position [463, 0]
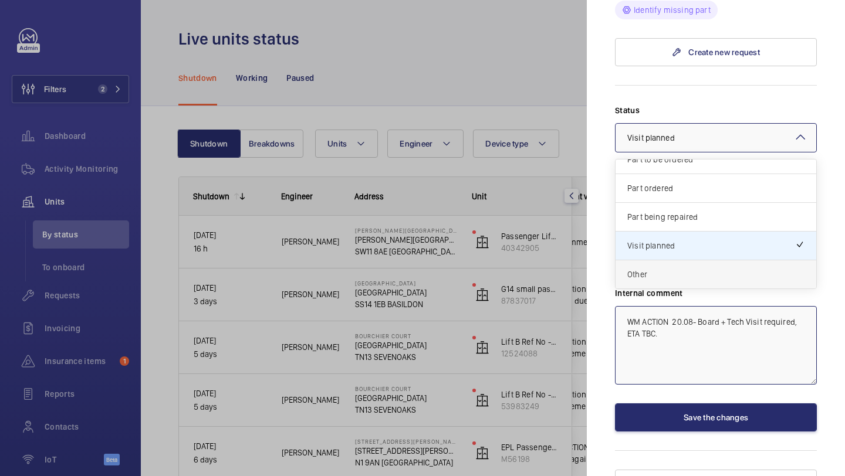
click at [684, 269] on span "Other" at bounding box center [715, 275] width 177 height 12
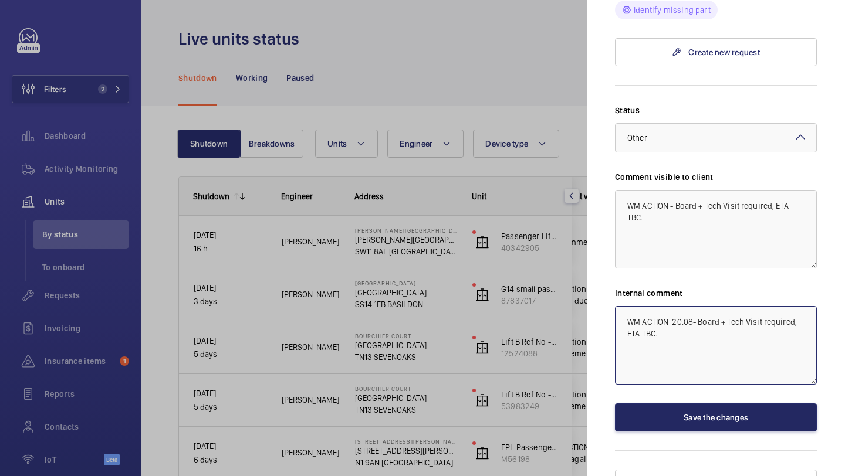
type textarea "WM ACTION 20.08- Board + Tech Visit required, ETA TBC."
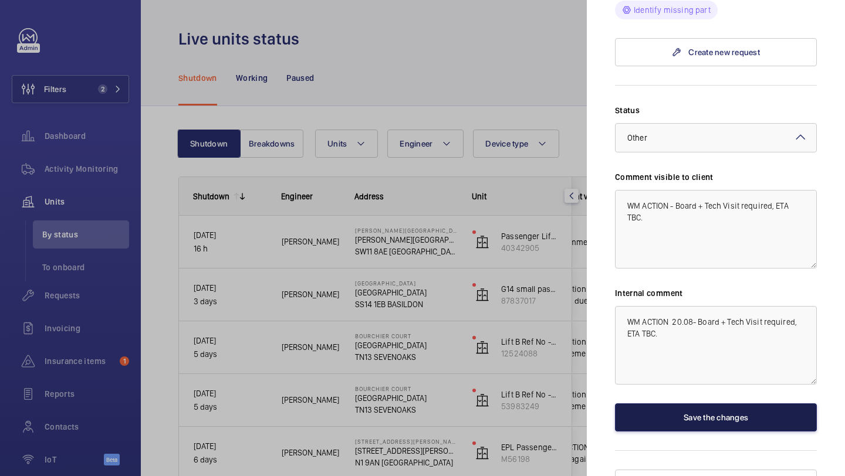
click at [716, 404] on button "Save the changes" at bounding box center [716, 418] width 202 height 28
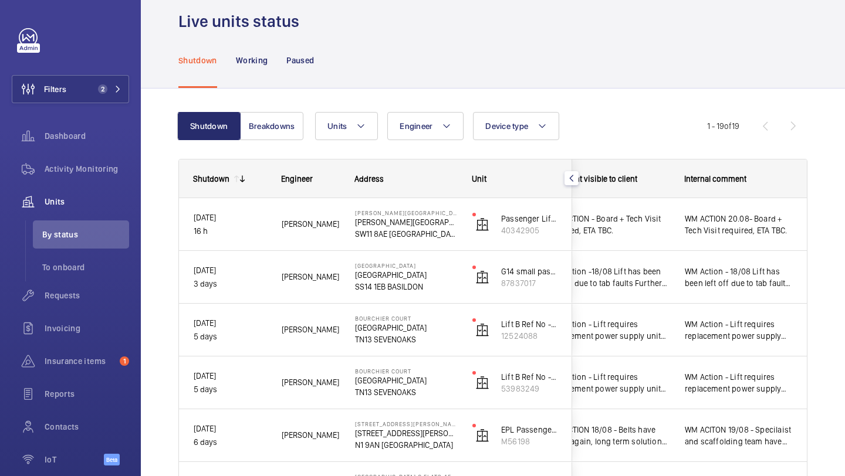
scroll to position [5, 0]
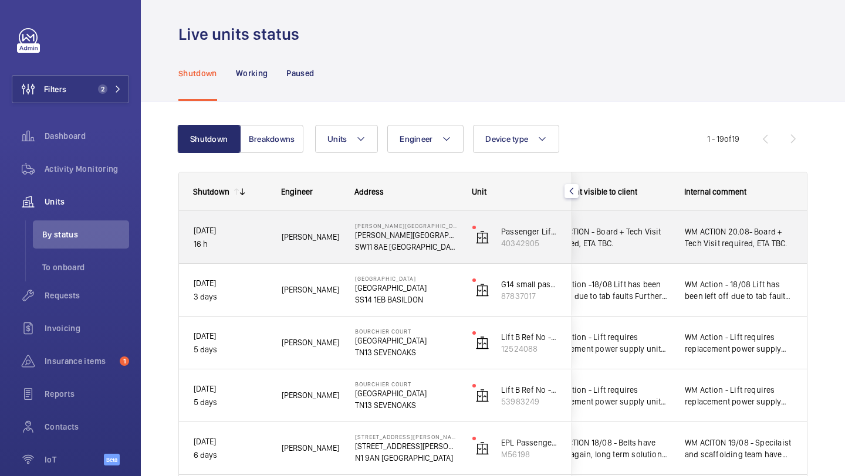
click at [618, 236] on span "WM ACTION - Board + Tech Visit required, ETA TBC." at bounding box center [608, 237] width 121 height 23
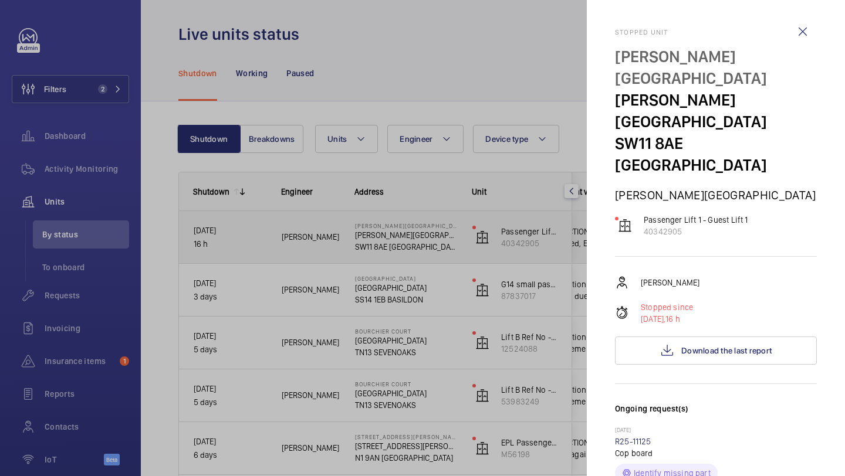
scroll to position [420, 0]
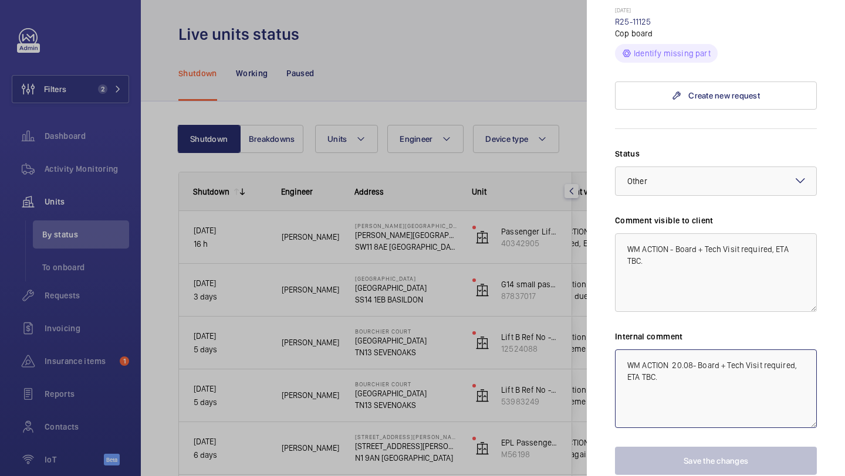
drag, startPoint x: 664, startPoint y: 357, endPoint x: 627, endPoint y: 351, distance: 37.3
click at [626, 351] on textarea "WM ACTION 20.08- Board + Tech Visit required, ETA TBC." at bounding box center [716, 389] width 202 height 79
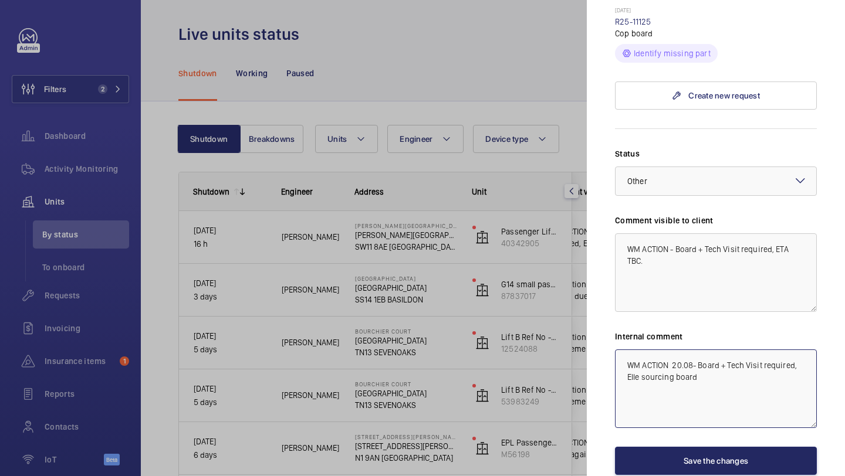
type textarea "WM ACTION 20.08- Board + Tech Visit required, Elle sourcing board"
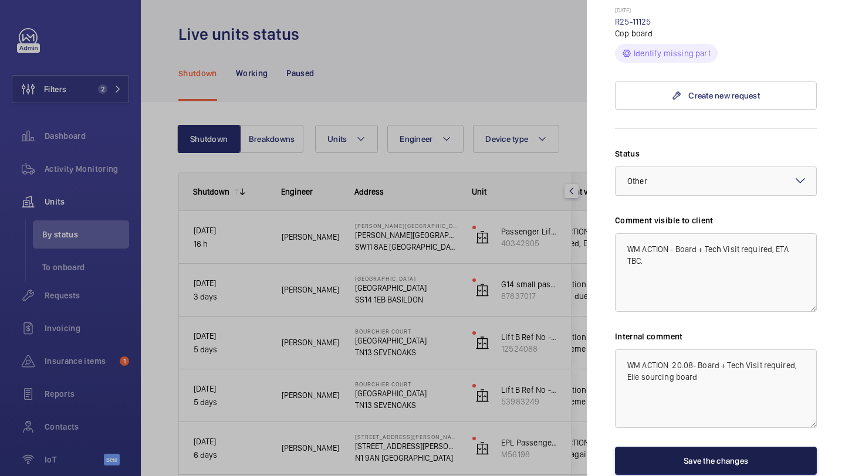
click at [719, 447] on button "Save the changes" at bounding box center [716, 461] width 202 height 28
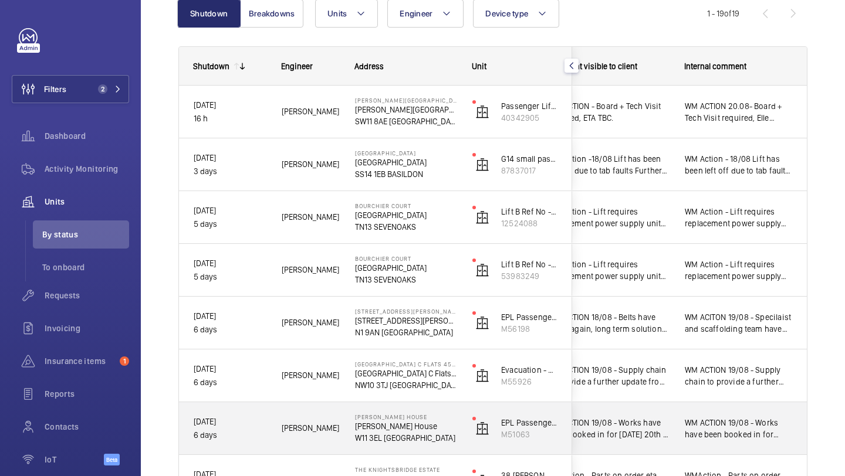
scroll to position [176, 0]
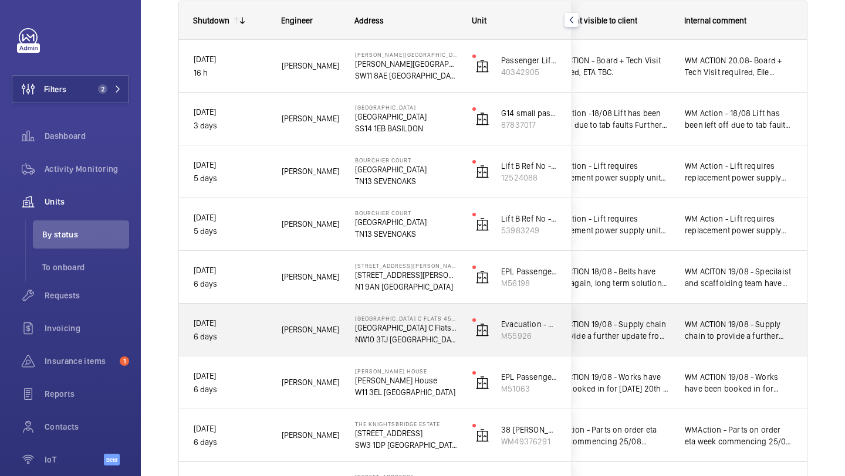
click at [700, 334] on span "WM ACTION 19/08 - Supply chain to provide a further update from parcel force [D…" at bounding box center [738, 330] width 107 height 23
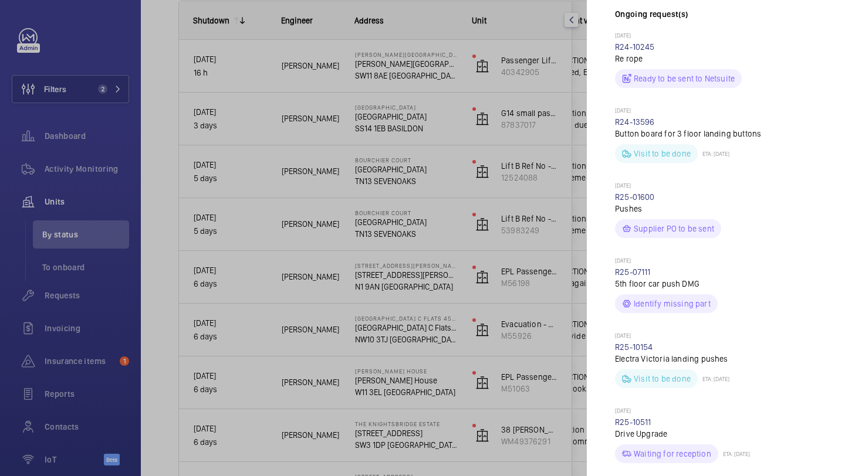
scroll to position [548, 0]
